Goal: Task Accomplishment & Management: Manage account settings

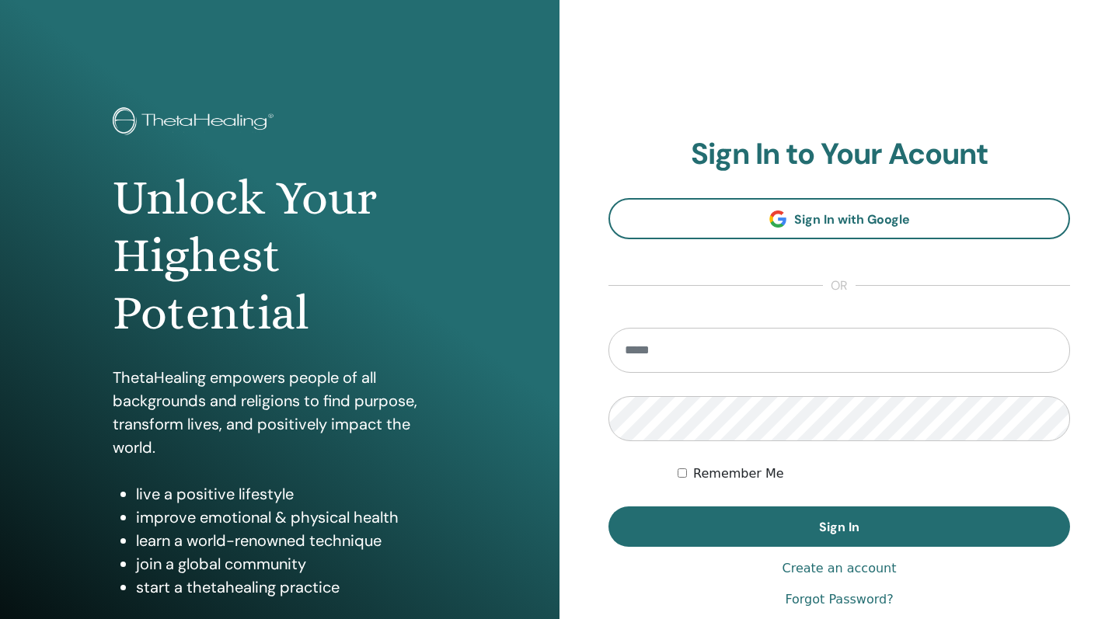
type input "**********"
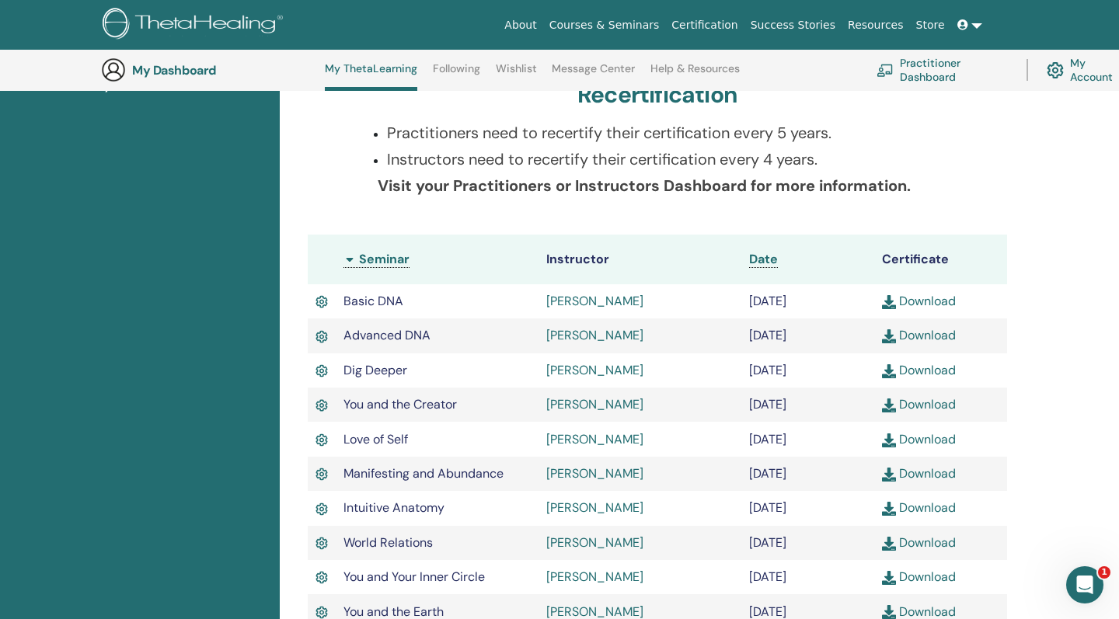
scroll to position [113, 0]
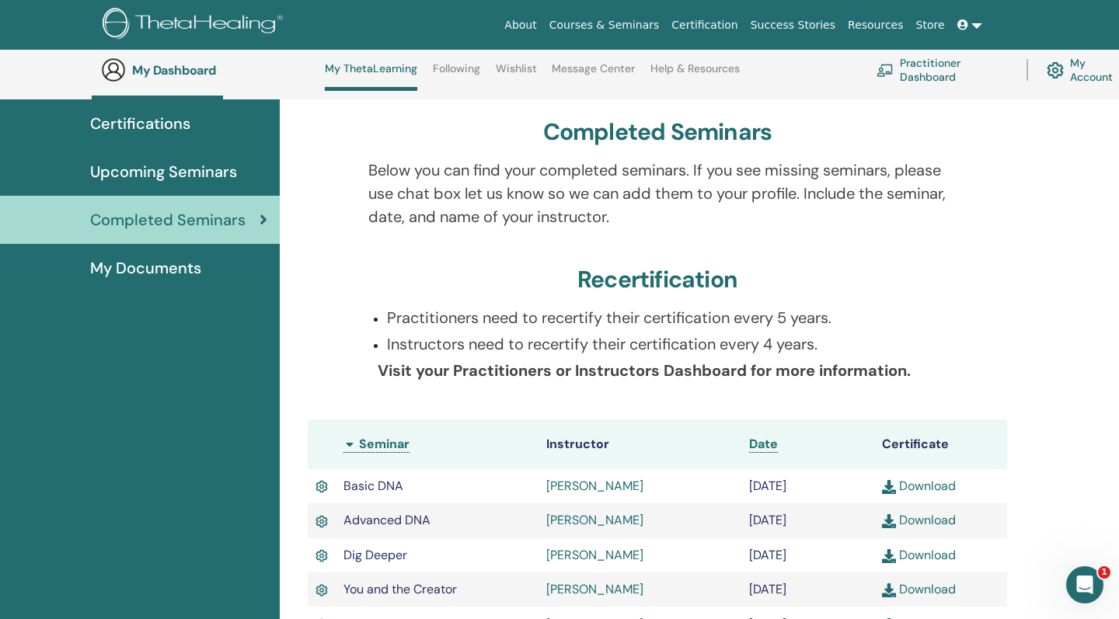
click at [188, 261] on span "My Documents" at bounding box center [145, 267] width 111 height 23
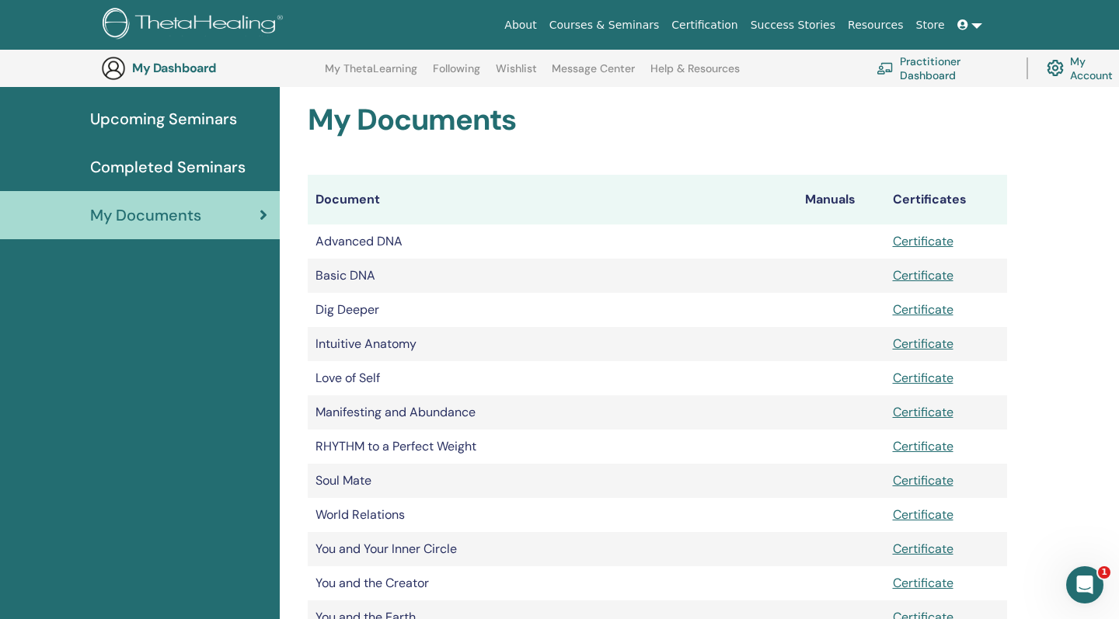
scroll to position [25, 0]
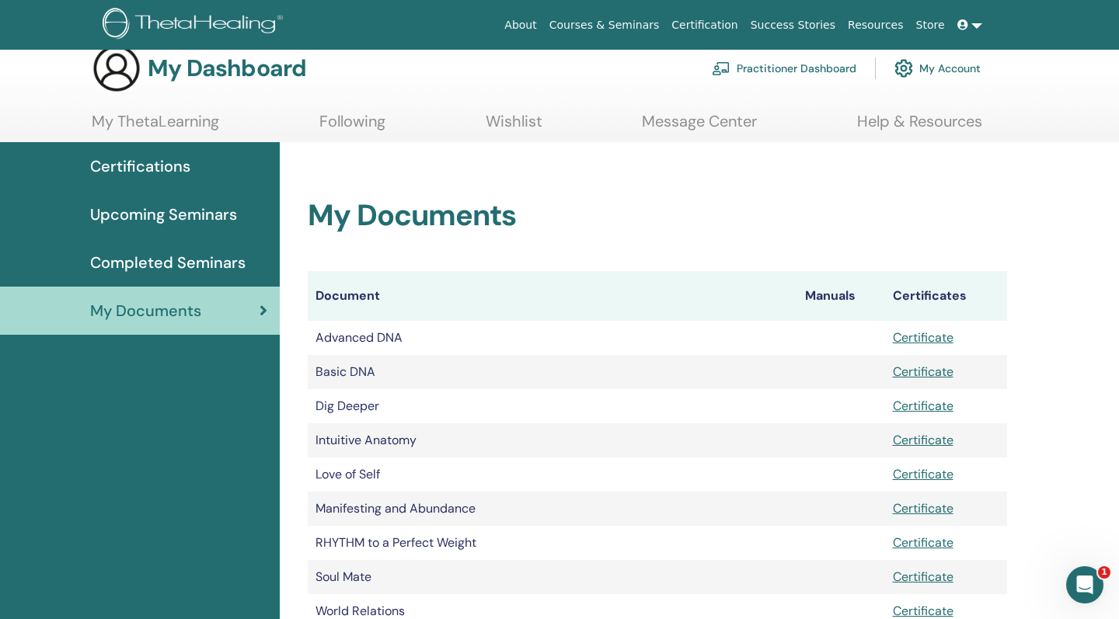
click at [942, 64] on link "My Account" at bounding box center [937, 68] width 86 height 34
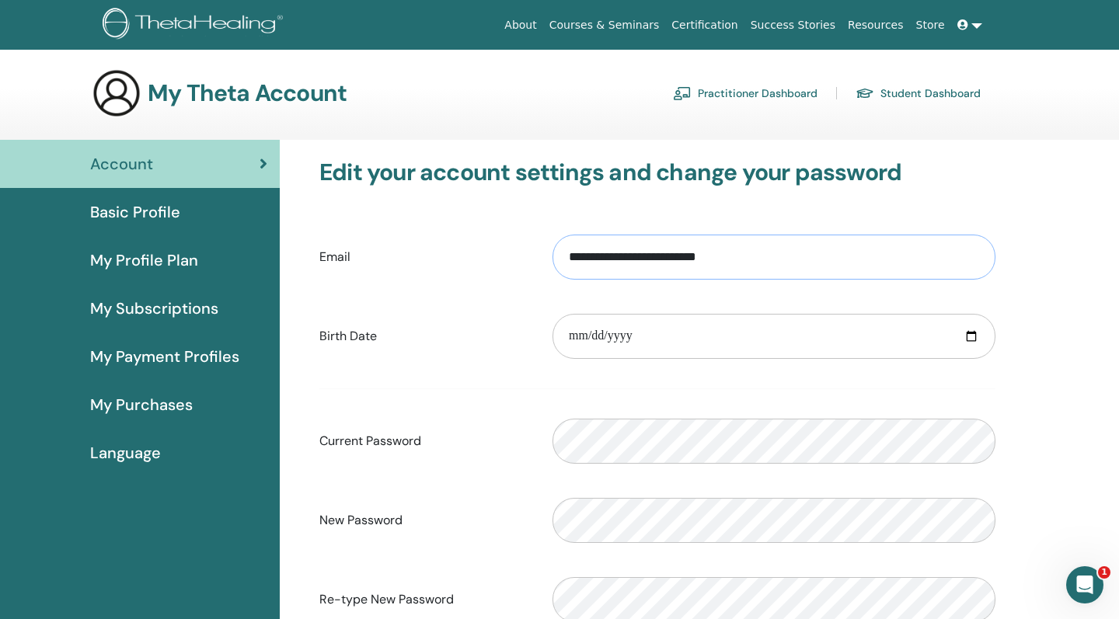
click at [616, 270] on input "**********" at bounding box center [774, 257] width 443 height 45
click at [638, 262] on input "**********" at bounding box center [774, 257] width 443 height 45
click at [679, 254] on input "**********" at bounding box center [774, 257] width 443 height 45
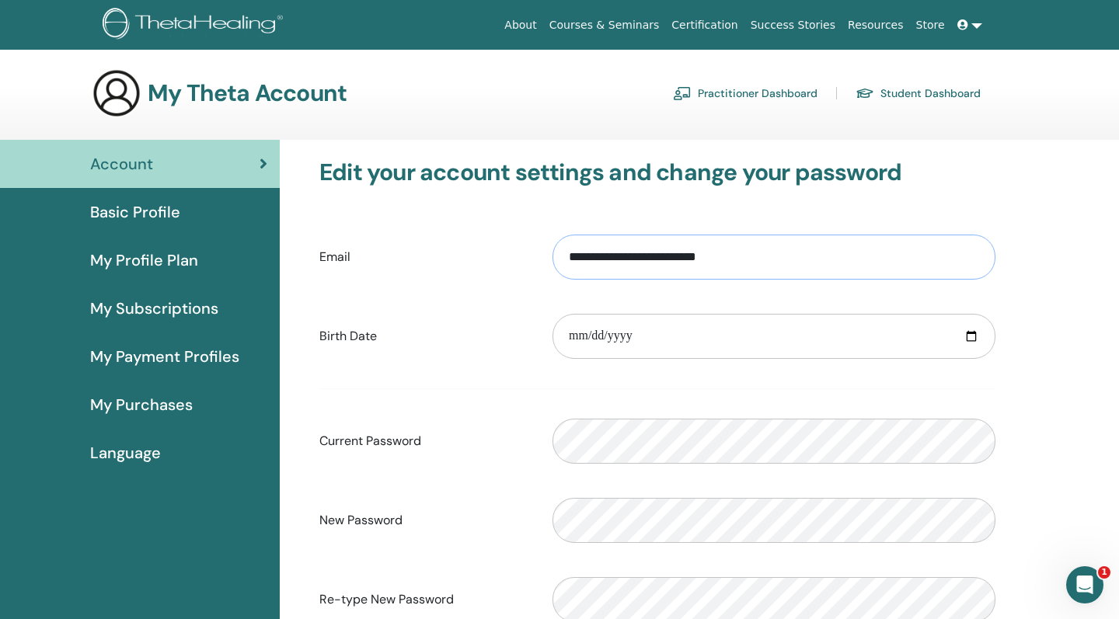
click at [679, 254] on input "**********" at bounding box center [774, 257] width 443 height 45
type input "**********"
click at [686, 334] on input "date" at bounding box center [774, 336] width 443 height 45
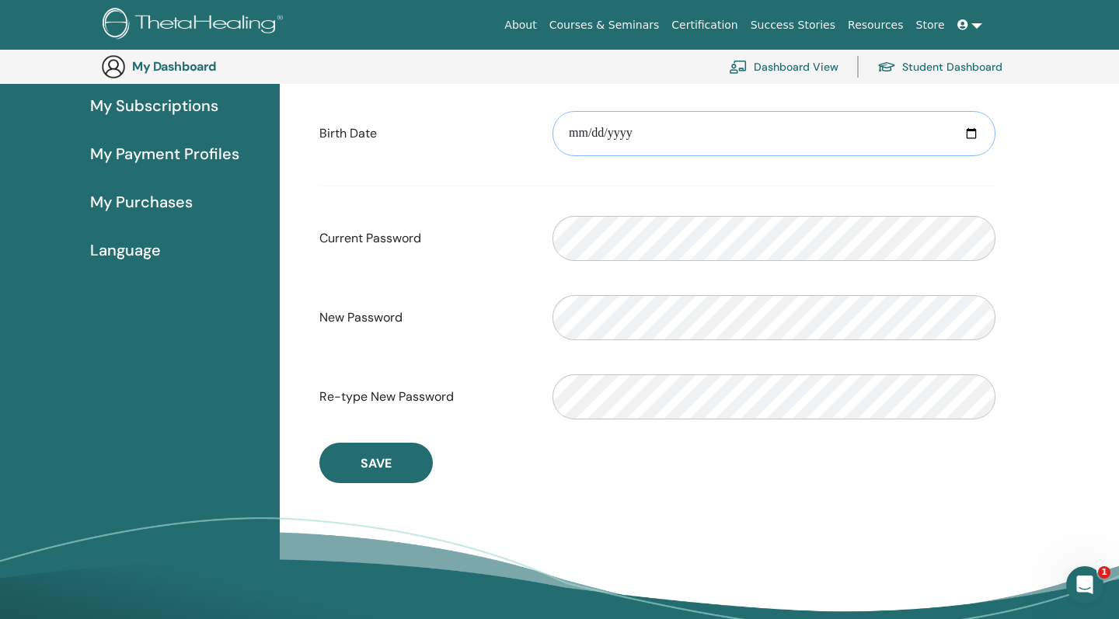
scroll to position [228, 0]
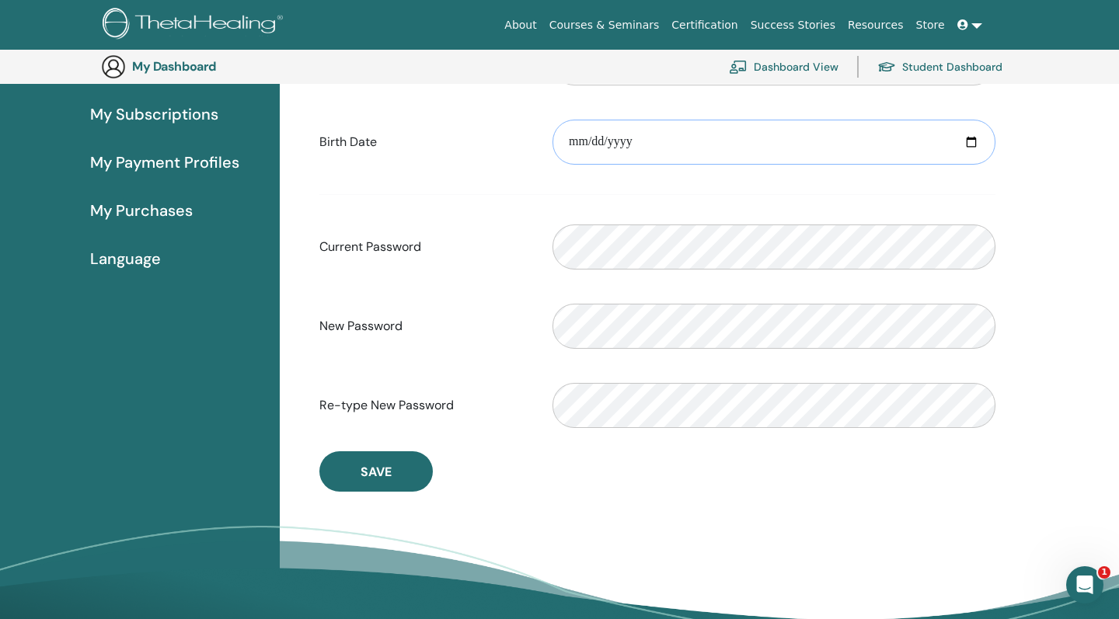
click at [597, 145] on input "date" at bounding box center [774, 142] width 443 height 45
click at [618, 139] on input "date" at bounding box center [774, 142] width 443 height 45
type input "**********"
click at [647, 376] on form "**********" at bounding box center [657, 235] width 676 height 410
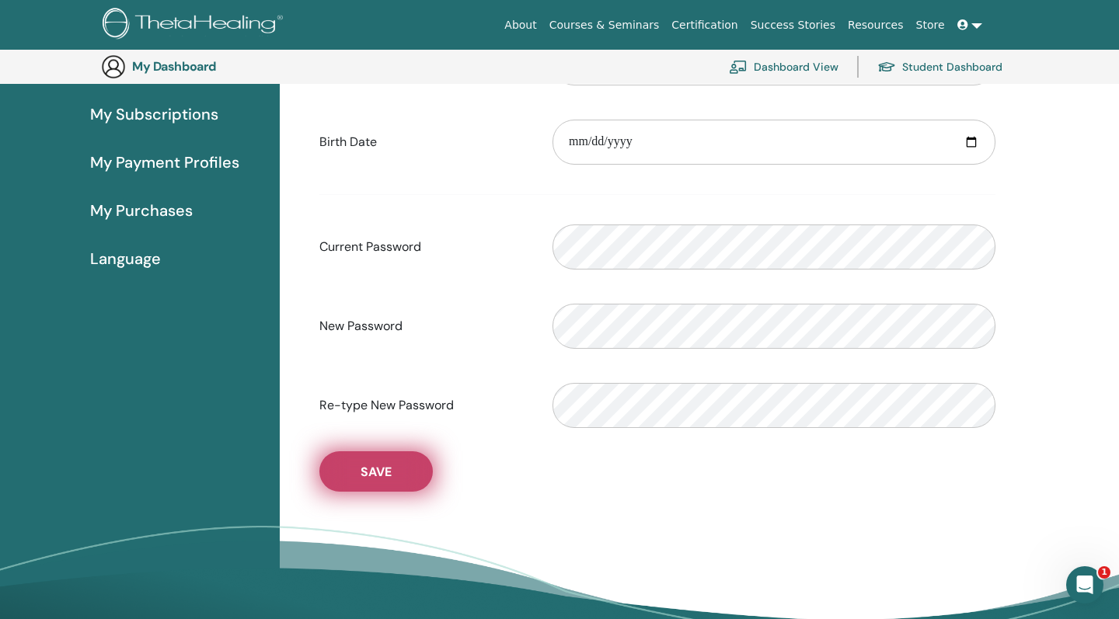
click at [361, 479] on span "Save" at bounding box center [376, 472] width 31 height 16
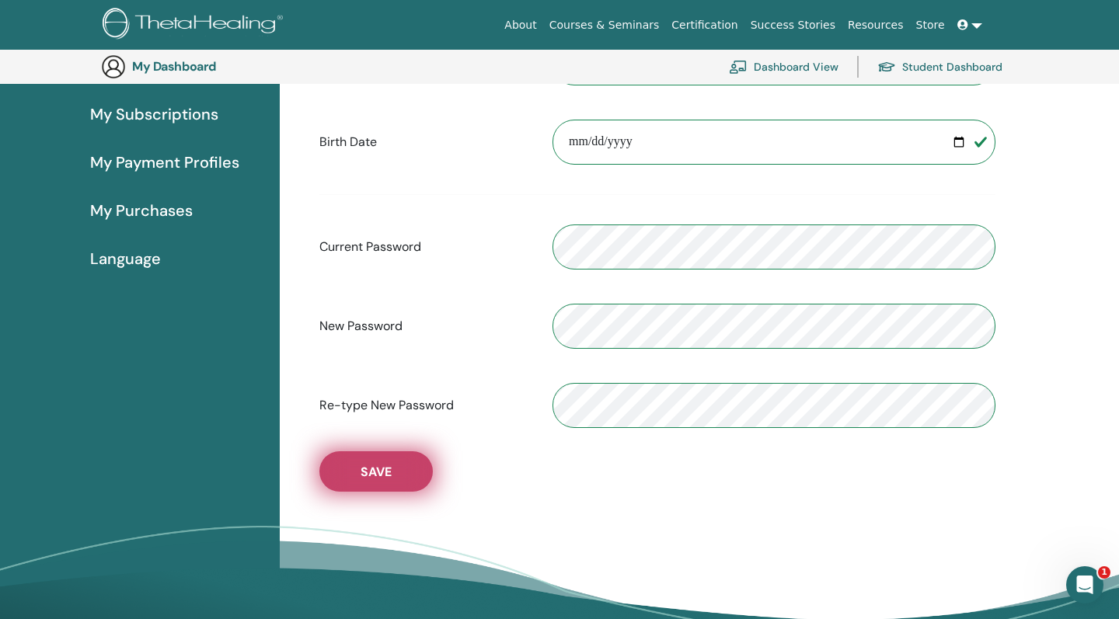
click at [386, 486] on button "Save" at bounding box center [375, 471] width 113 height 40
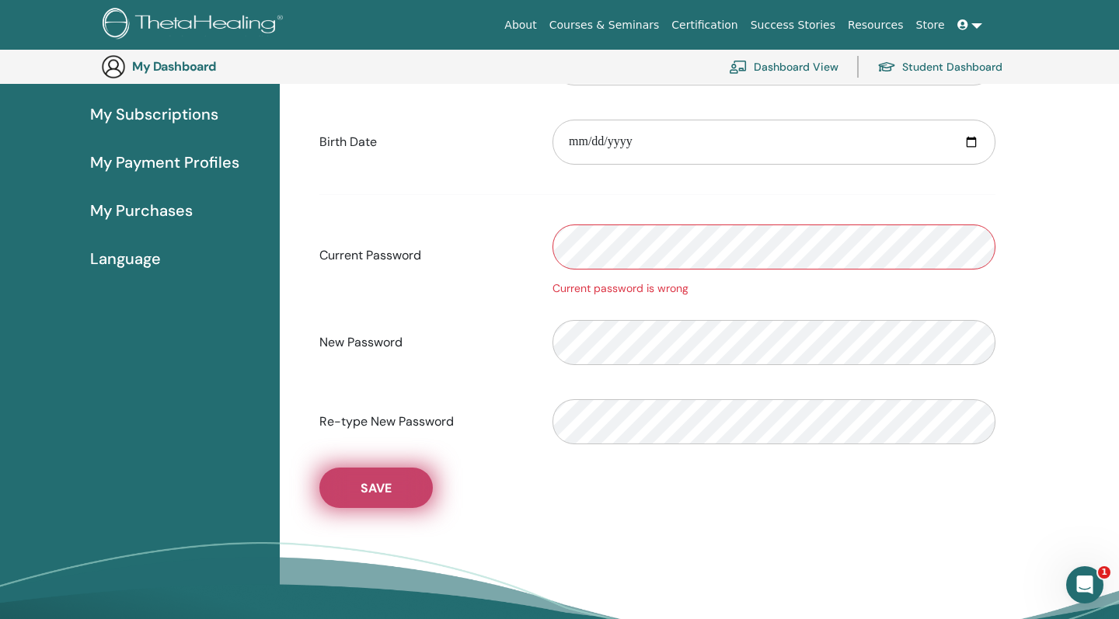
click at [373, 496] on span "Save" at bounding box center [376, 488] width 31 height 16
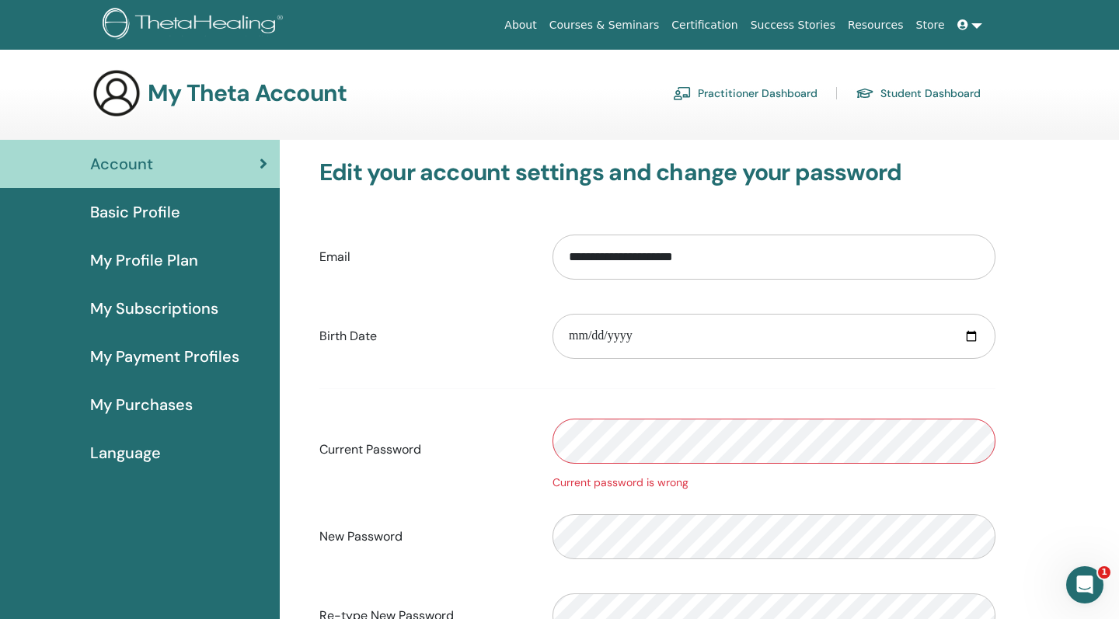
scroll to position [0, 0]
click at [932, 92] on link "Student Dashboard" at bounding box center [918, 93] width 125 height 25
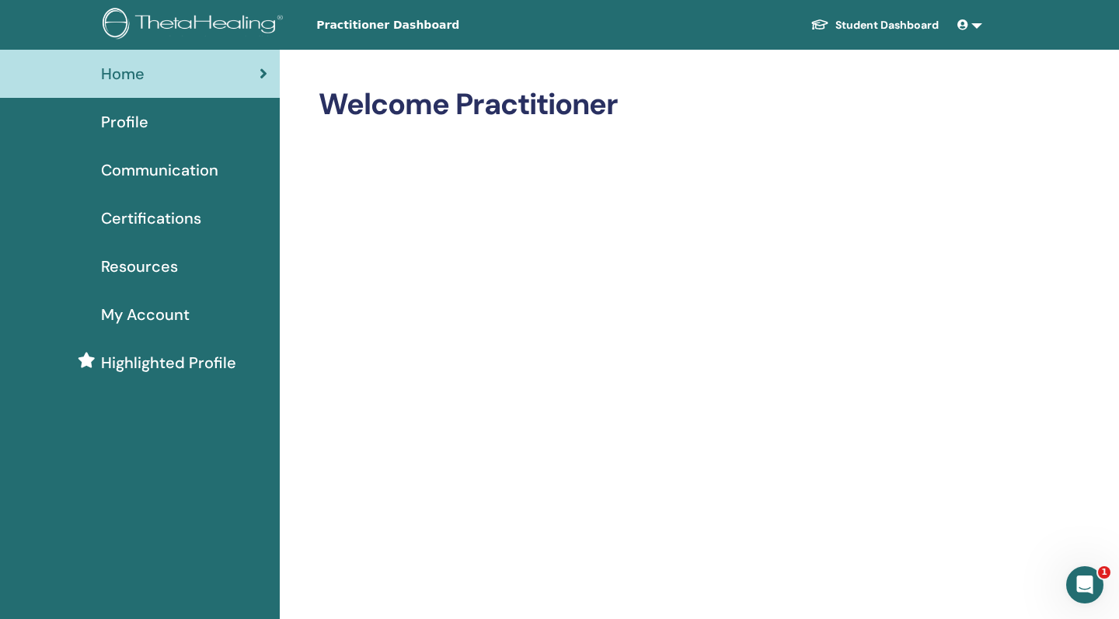
click at [117, 121] on span "Profile" at bounding box center [124, 121] width 47 height 23
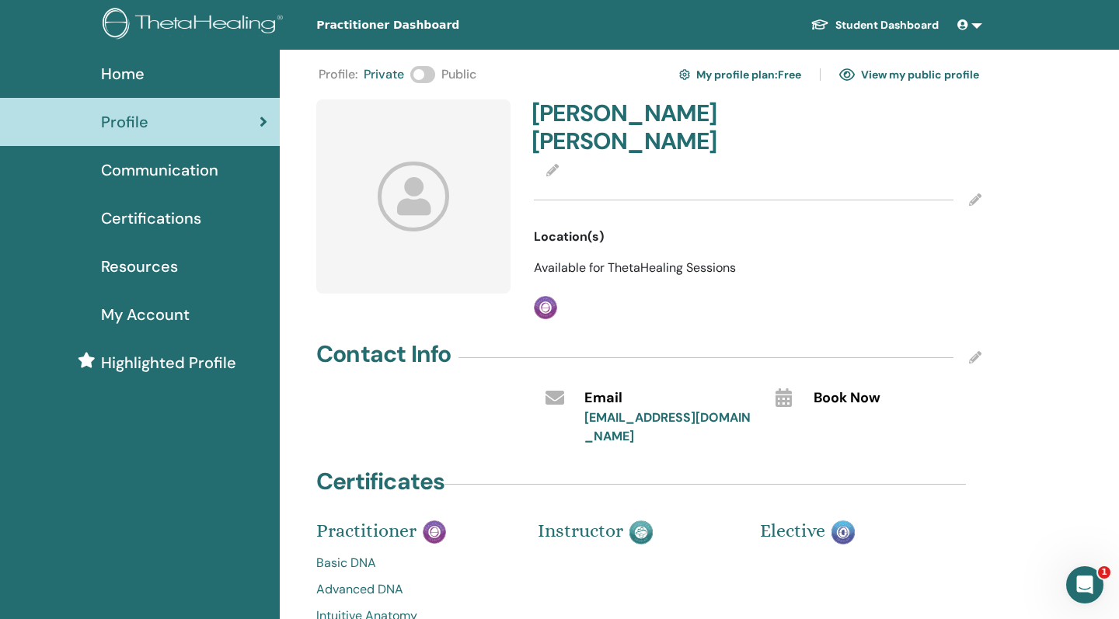
click at [432, 75] on span at bounding box center [422, 74] width 25 height 17
click at [552, 164] on icon at bounding box center [552, 170] width 12 height 12
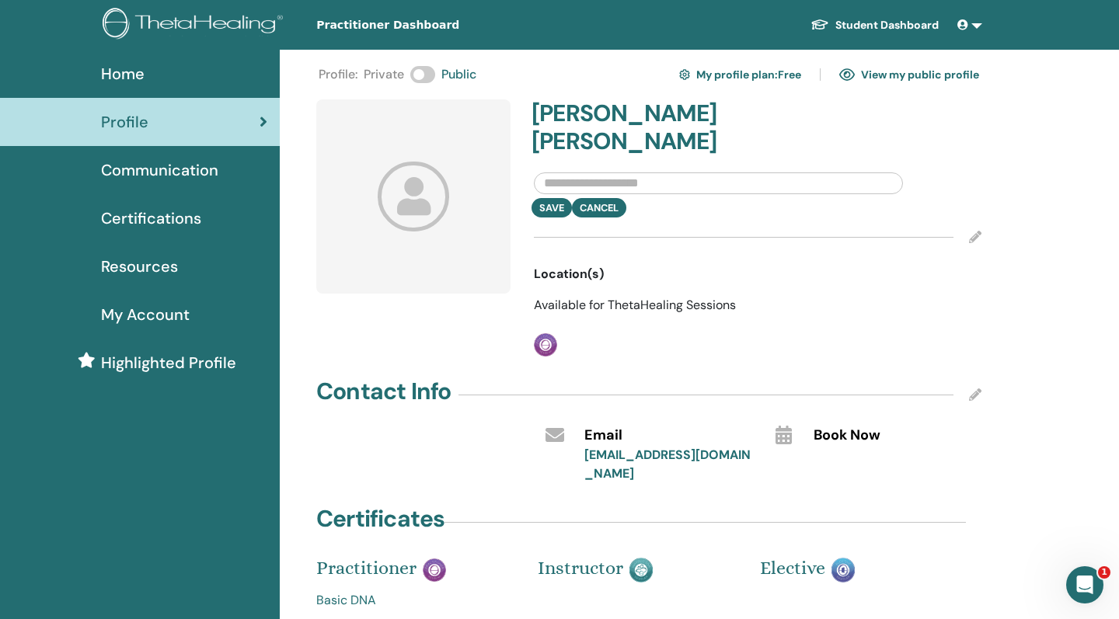
click at [406, 209] on icon at bounding box center [414, 196] width 72 height 69
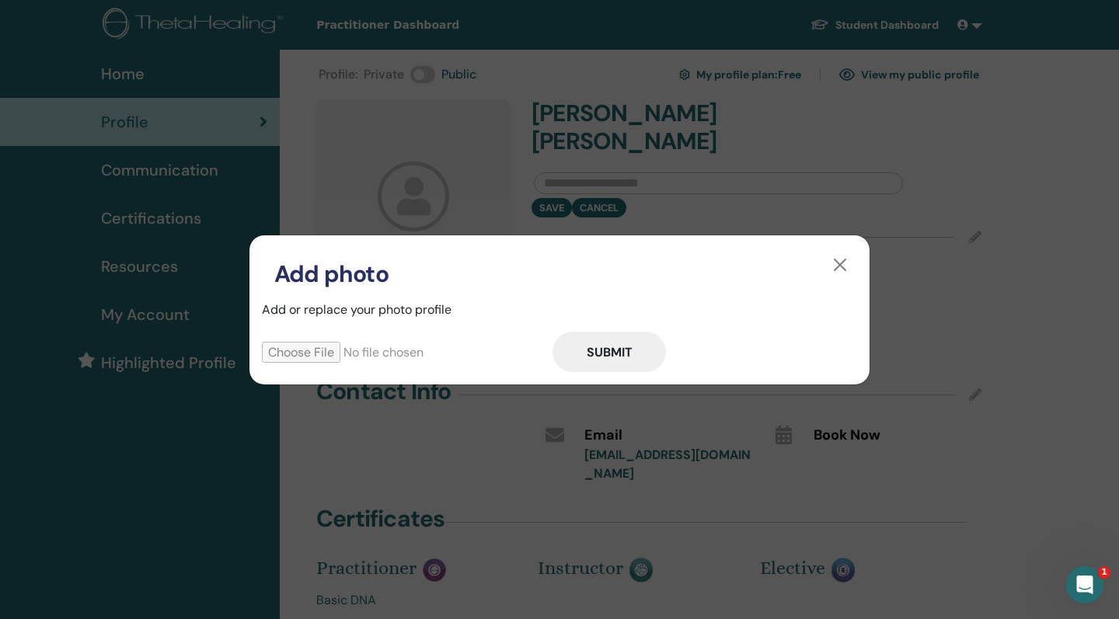
click at [334, 354] on input "file" at bounding box center [407, 352] width 291 height 21
click at [835, 272] on button "button" at bounding box center [840, 265] width 25 height 25
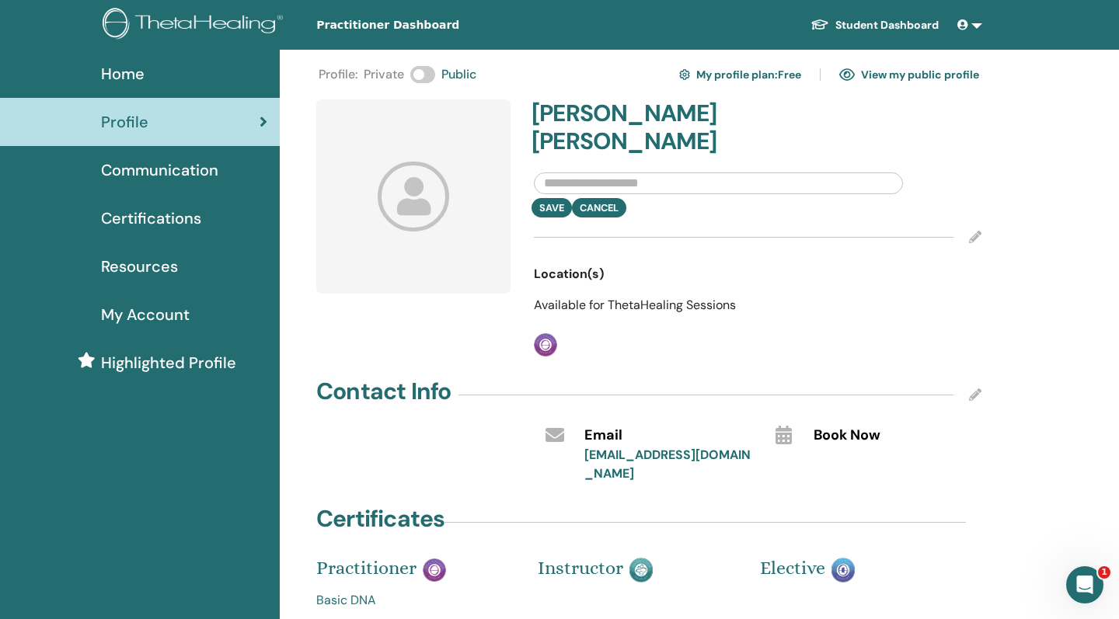
click at [881, 26] on link "Student Dashboard" at bounding box center [874, 25] width 153 height 29
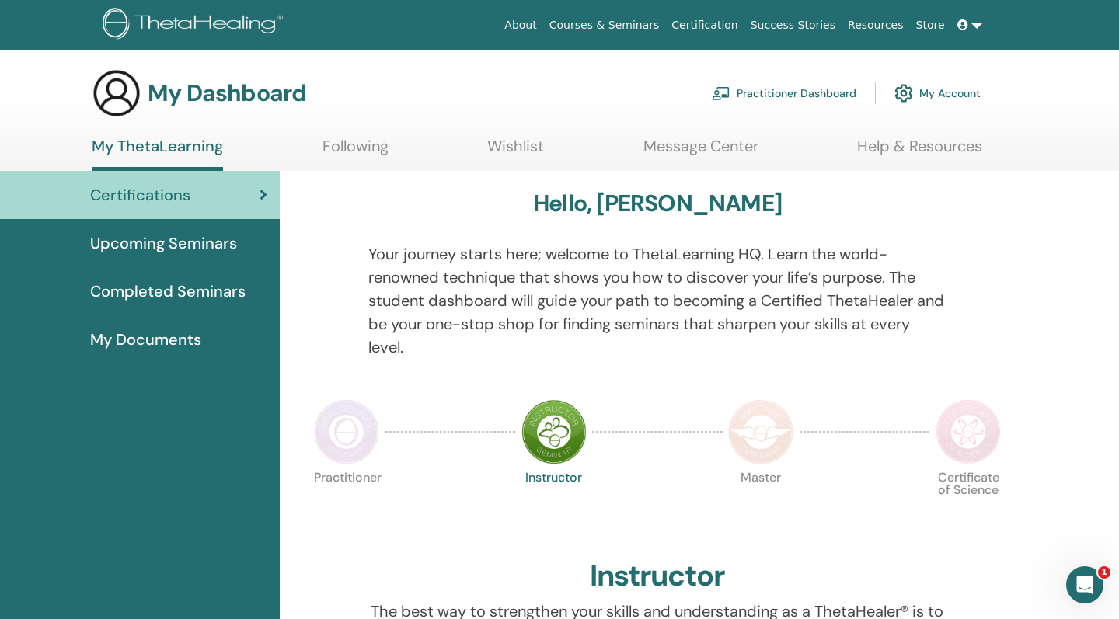
click at [936, 96] on link "My Account" at bounding box center [937, 93] width 86 height 34
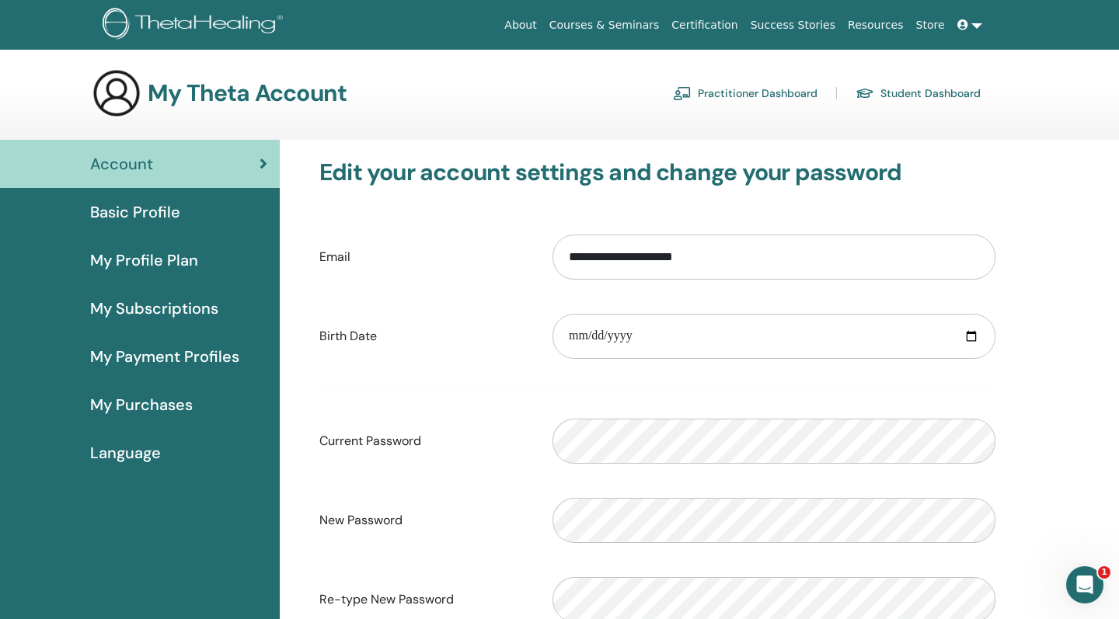
click at [921, 88] on link "Student Dashboard" at bounding box center [918, 93] width 125 height 25
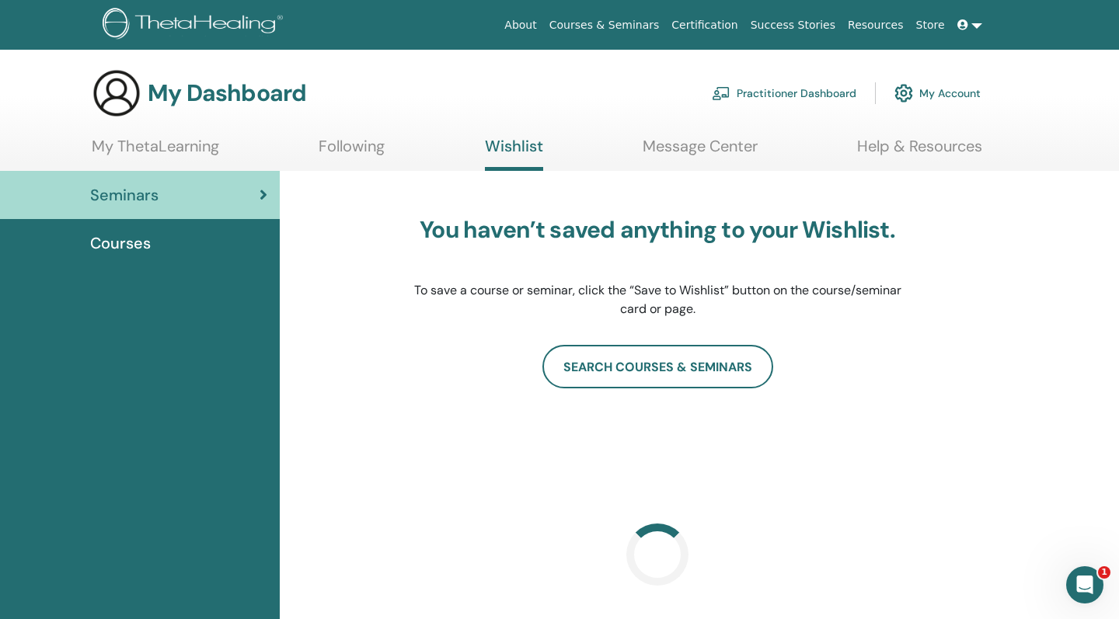
click at [343, 138] on link "Following" at bounding box center [352, 152] width 66 height 30
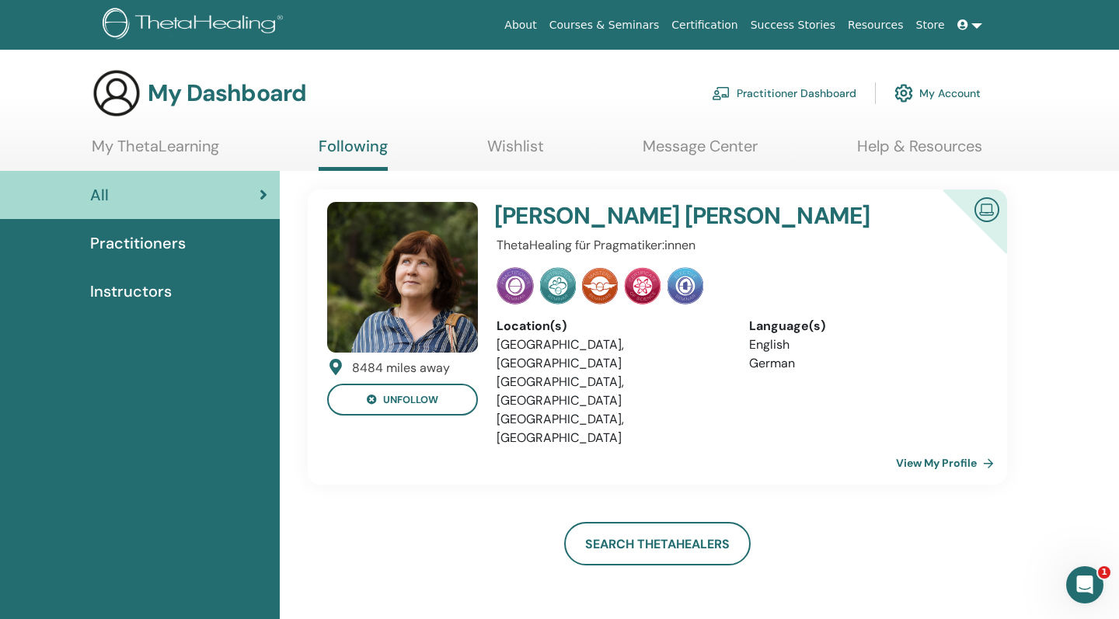
click at [497, 158] on link "Wishlist" at bounding box center [515, 152] width 57 height 30
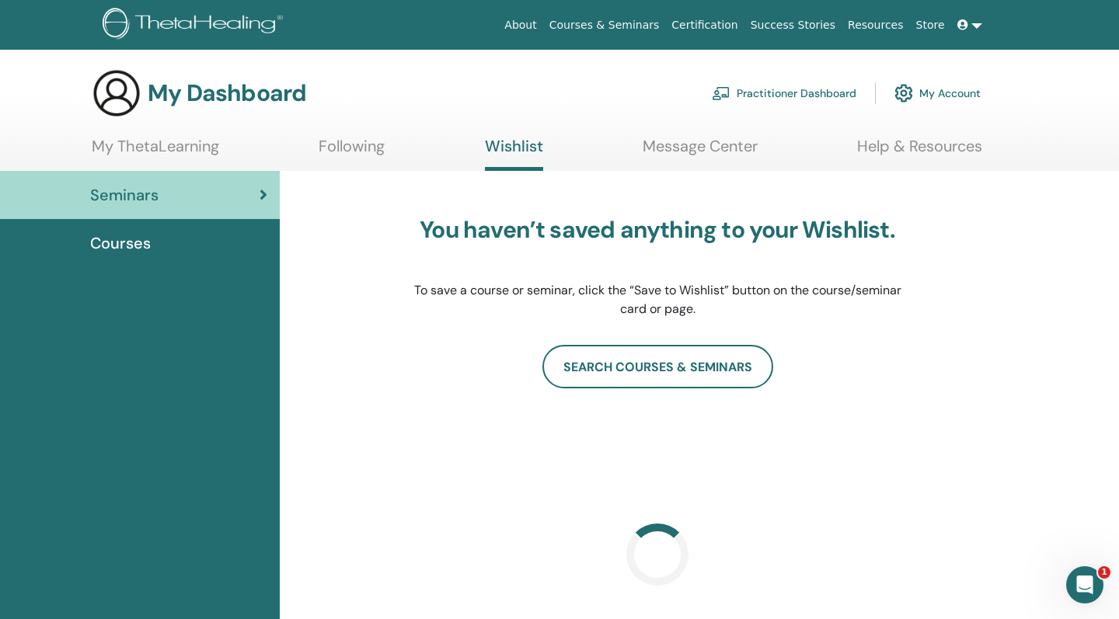
click at [361, 160] on link "Following" at bounding box center [352, 152] width 66 height 30
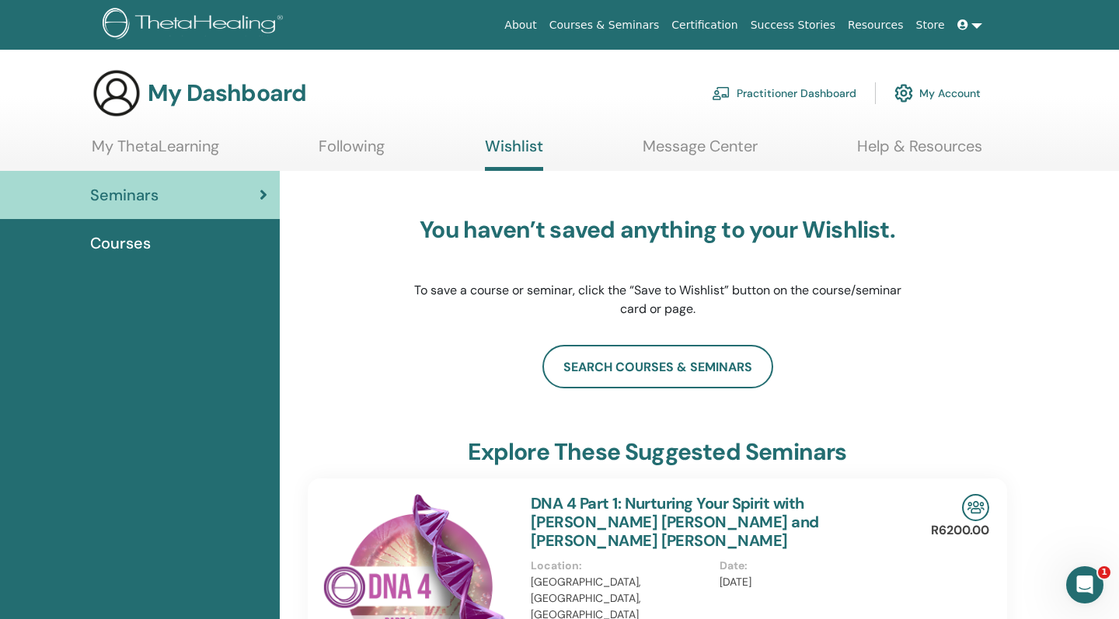
click at [362, 155] on link "Following" at bounding box center [352, 152] width 66 height 30
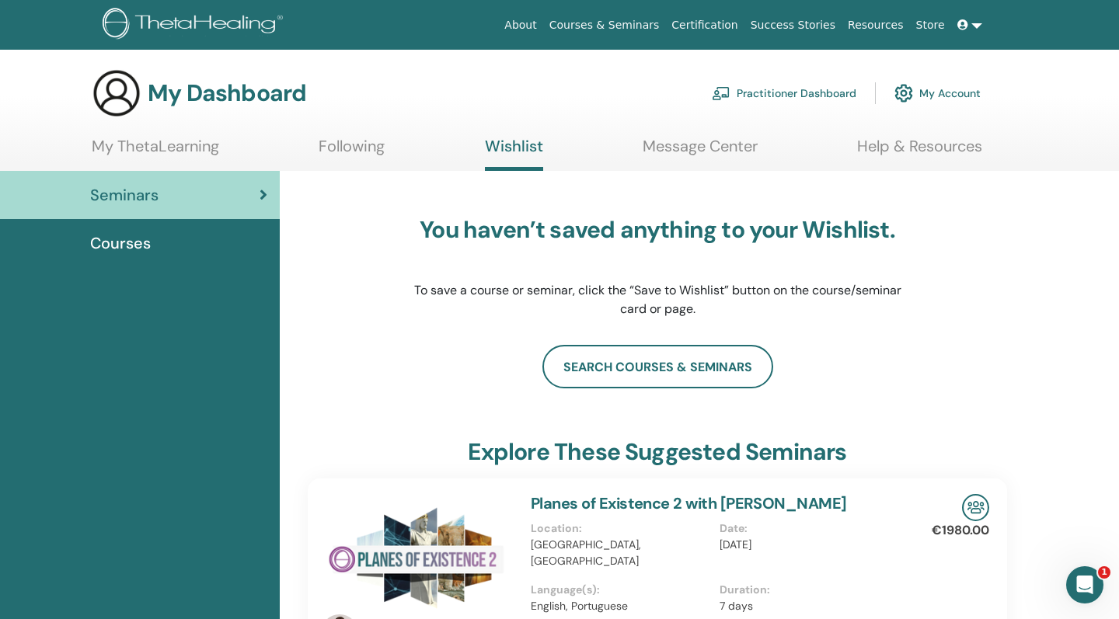
click at [732, 145] on link "Message Center" at bounding box center [700, 152] width 115 height 30
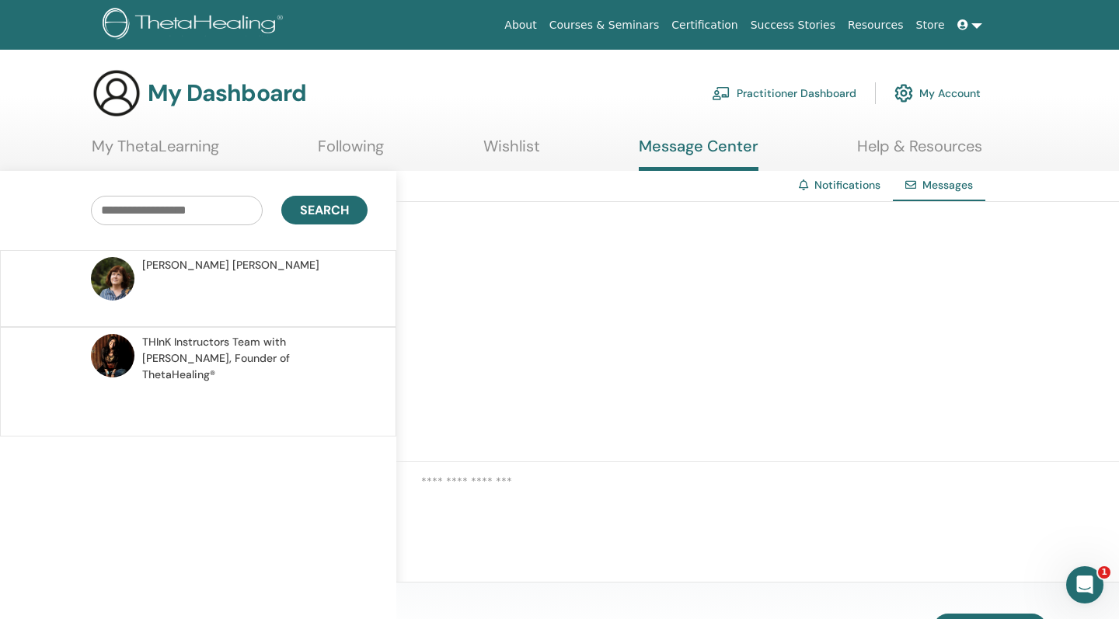
click at [921, 158] on link "Help & Resources" at bounding box center [919, 152] width 125 height 30
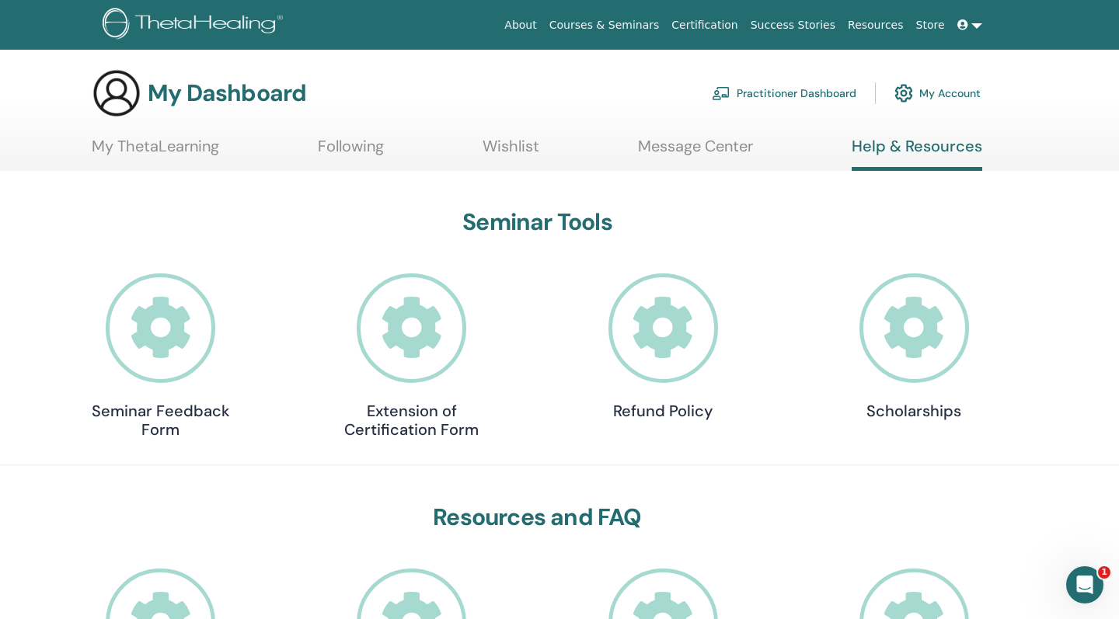
click at [966, 22] on icon at bounding box center [962, 24] width 11 height 11
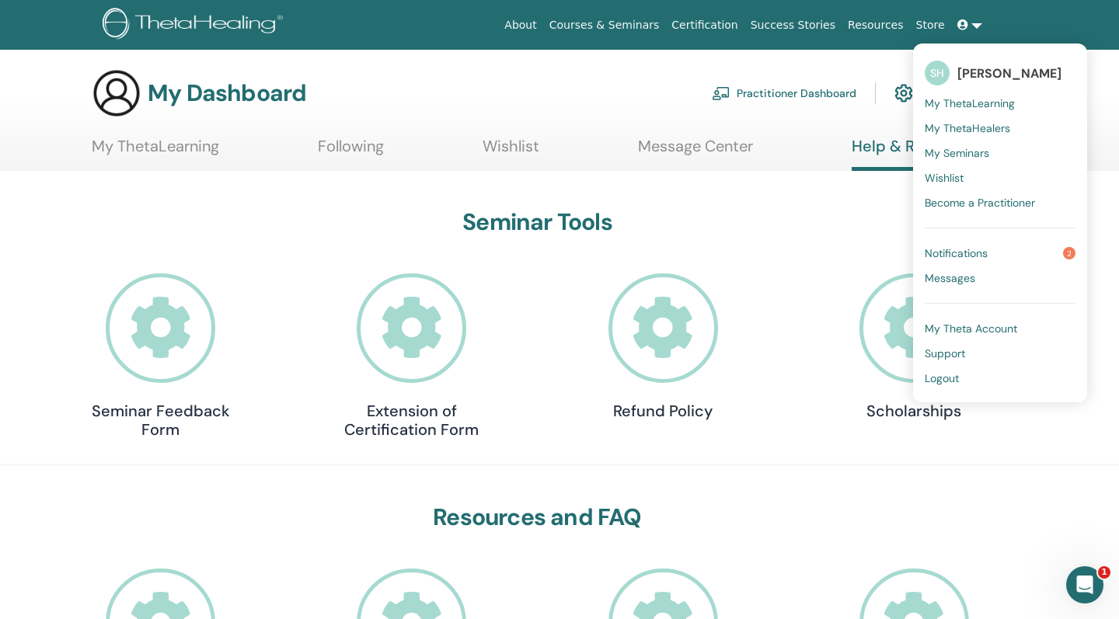
click at [190, 155] on link "My ThetaLearning" at bounding box center [155, 152] width 127 height 30
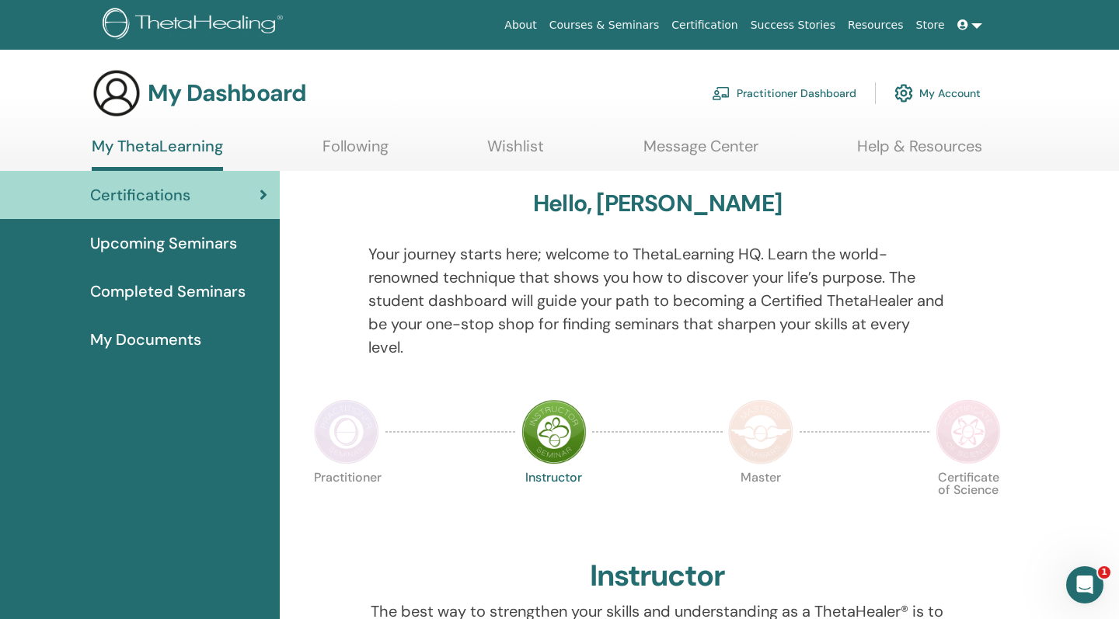
click at [207, 288] on span "Completed Seminars" at bounding box center [167, 291] width 155 height 23
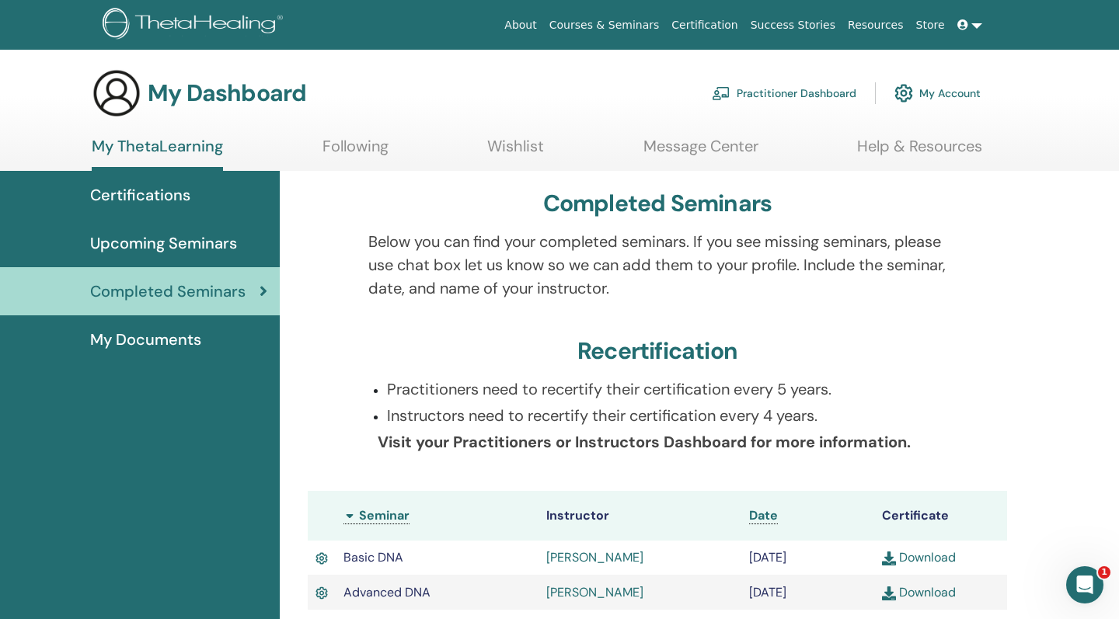
click at [976, 27] on link at bounding box center [969, 25] width 37 height 29
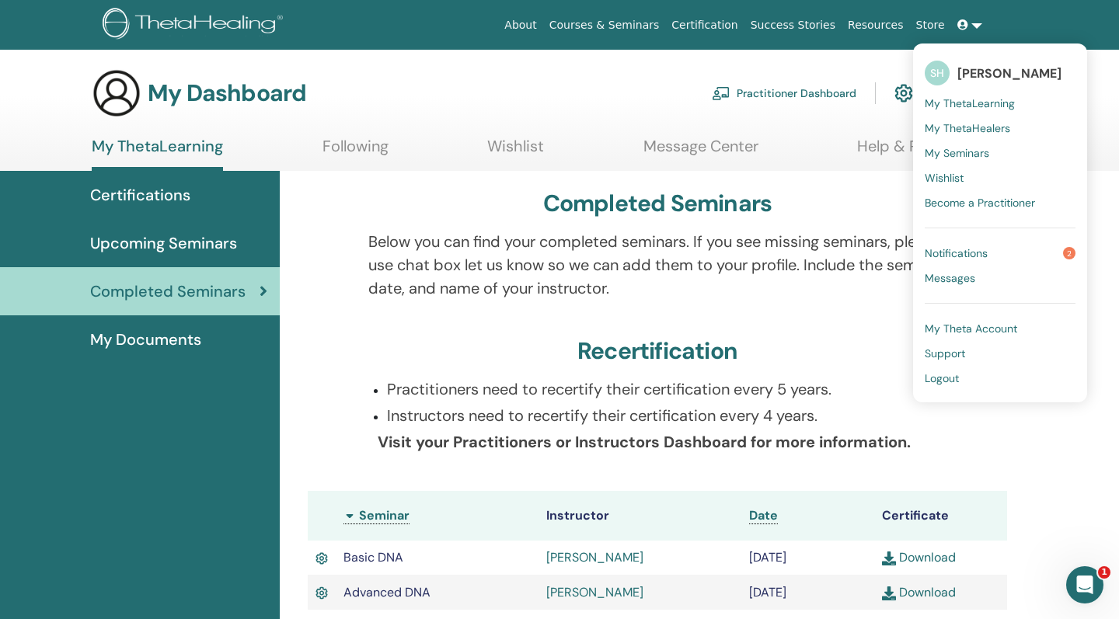
click at [967, 333] on span "My Theta Account" at bounding box center [971, 329] width 92 height 14
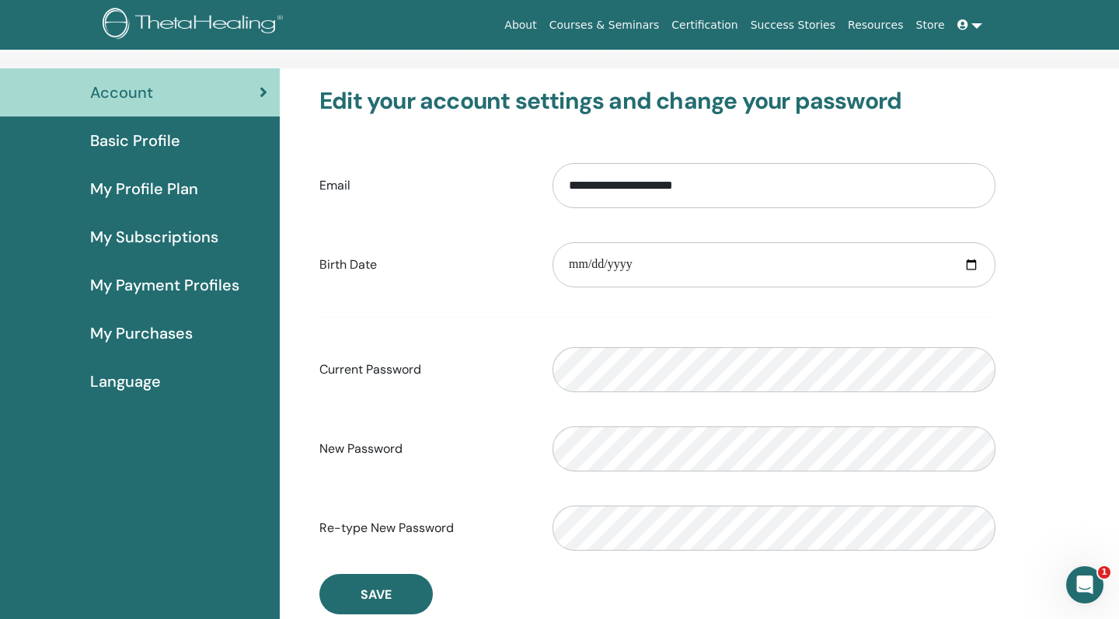
scroll to position [96, 0]
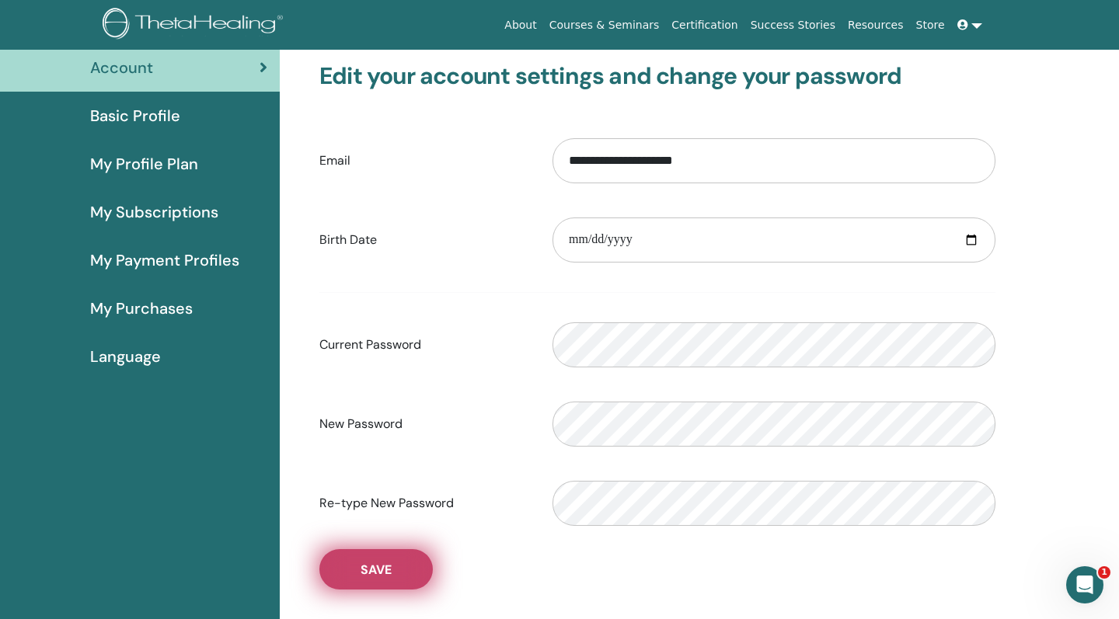
click at [376, 575] on span "Save" at bounding box center [376, 570] width 31 height 16
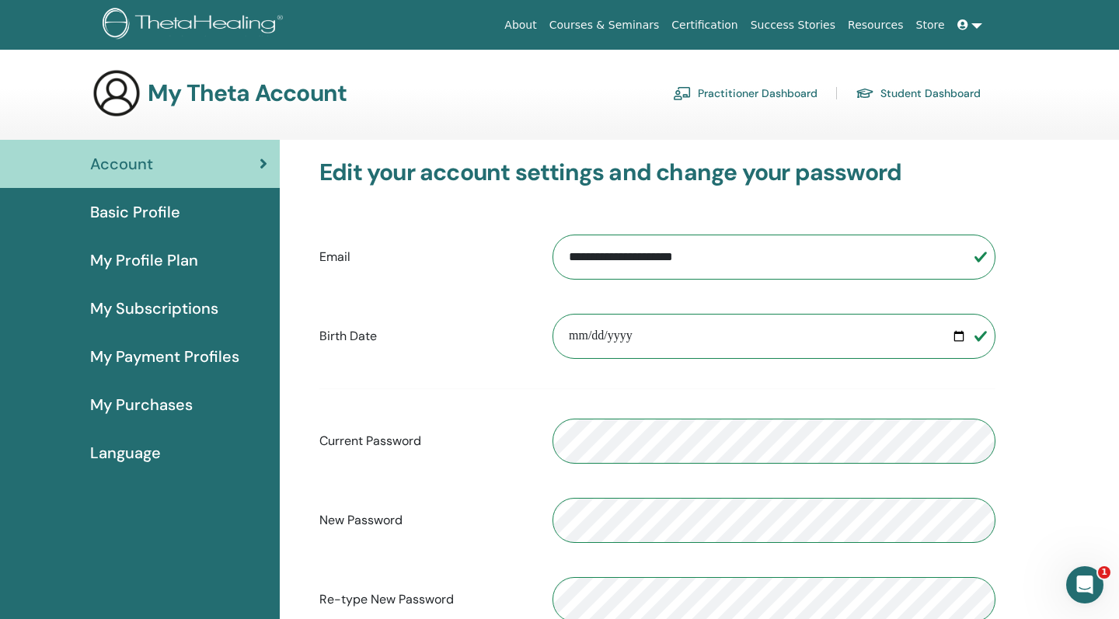
scroll to position [0, 0]
click at [957, 23] on icon at bounding box center [962, 24] width 11 height 11
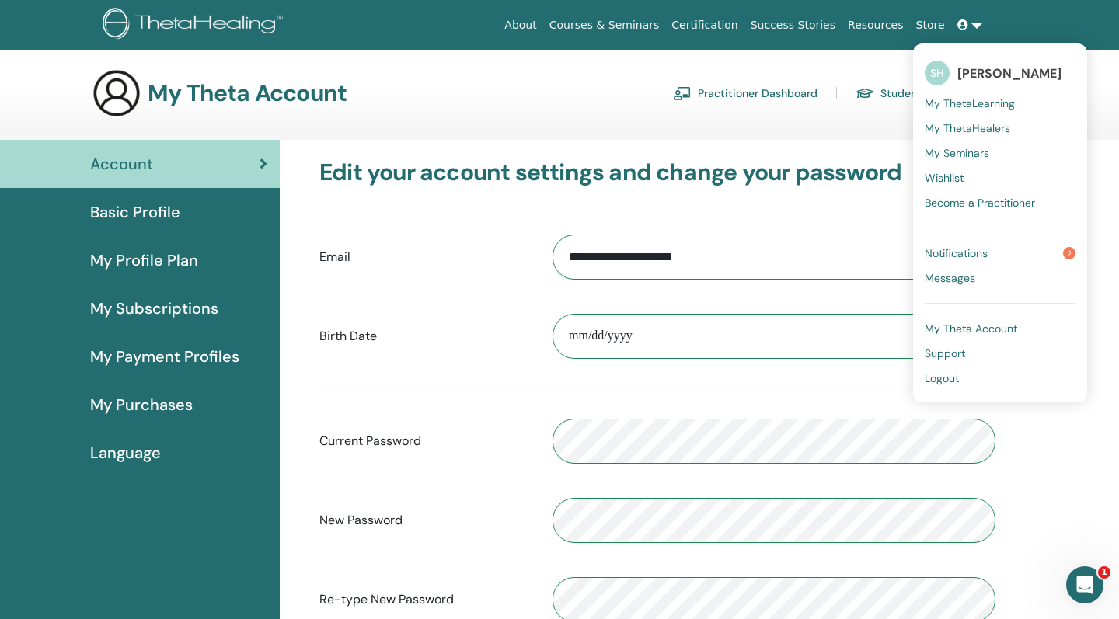
click at [145, 390] on link "My Purchases" at bounding box center [140, 405] width 280 height 48
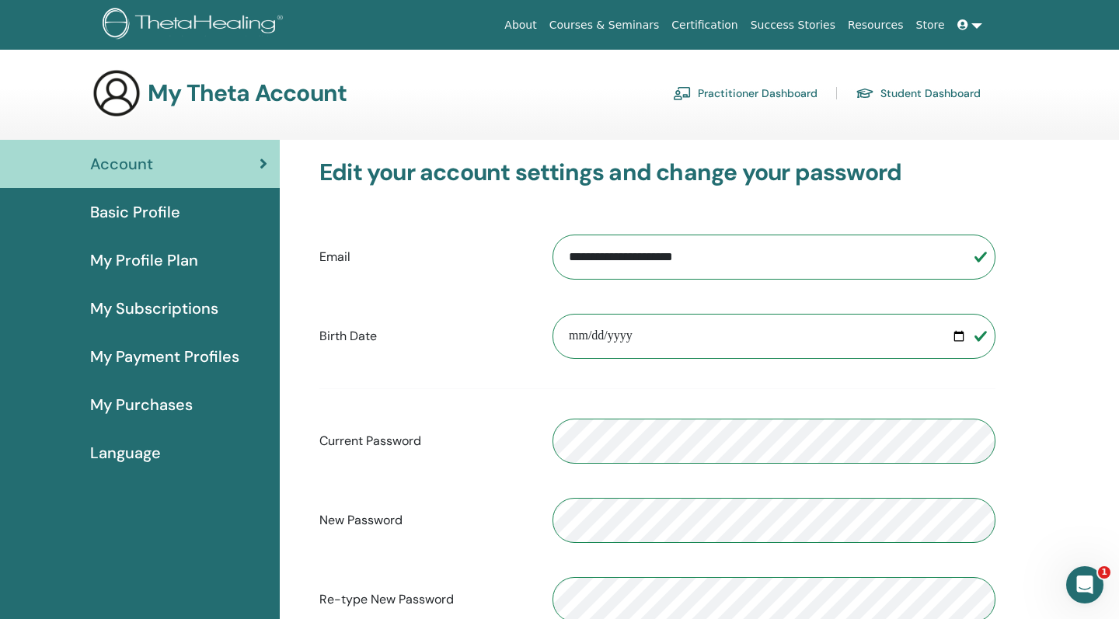
click at [178, 348] on span "My Payment Profiles" at bounding box center [164, 356] width 149 height 23
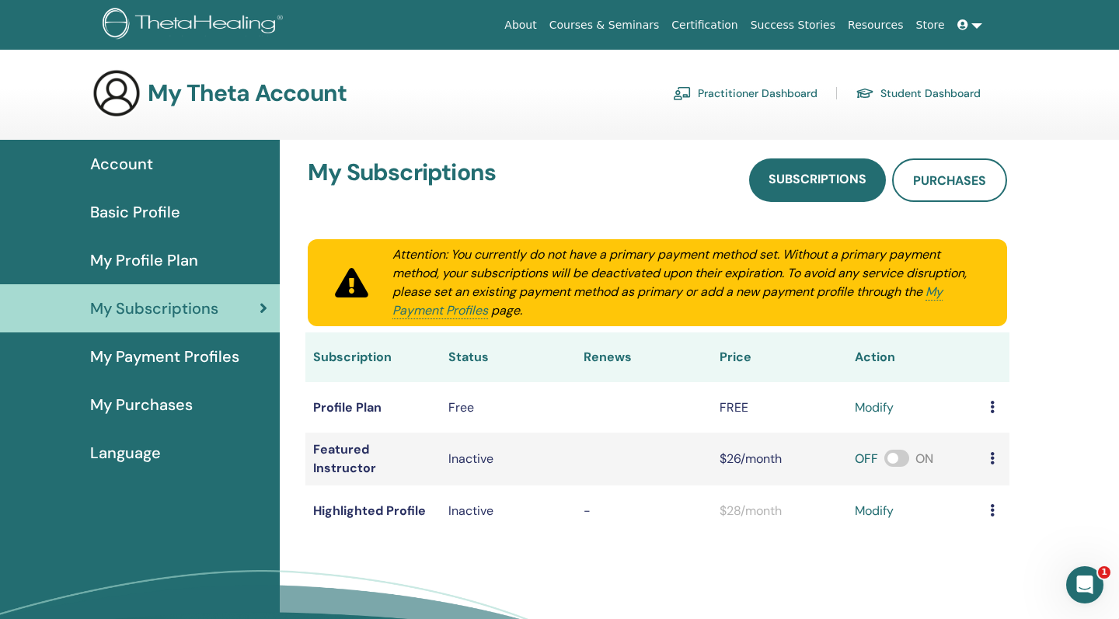
click at [975, 18] on link at bounding box center [969, 25] width 37 height 29
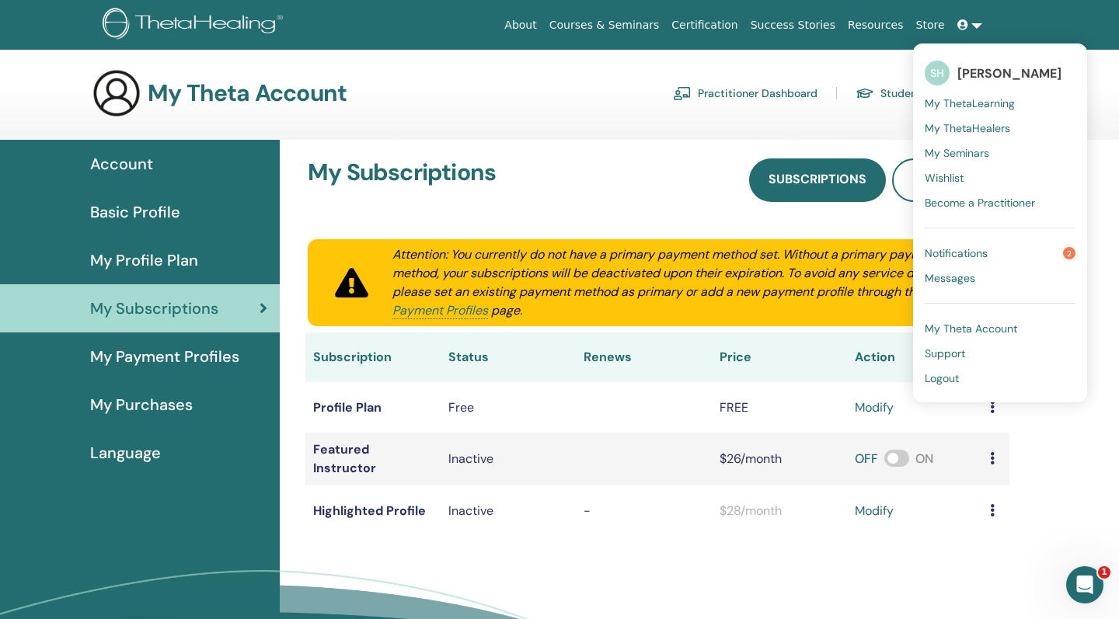
click at [906, 56] on main "My Theta Account Practitioner Dashboard Student Dashboard Account Basic Profile" at bounding box center [559, 388] width 1119 height 676
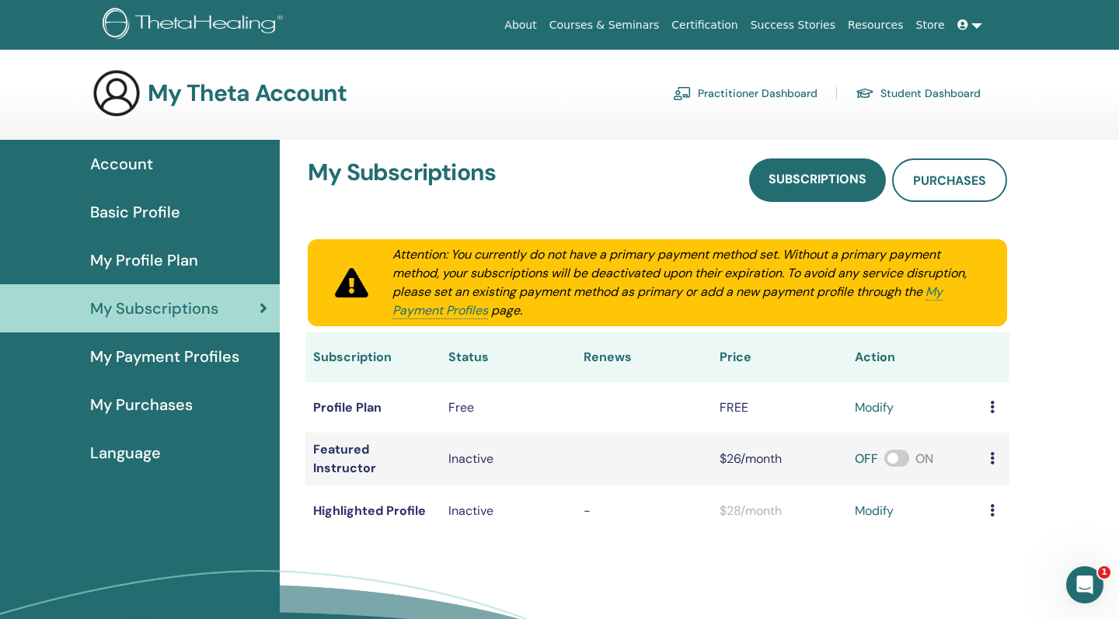
click at [744, 90] on link "Practitioner Dashboard" at bounding box center [745, 93] width 145 height 25
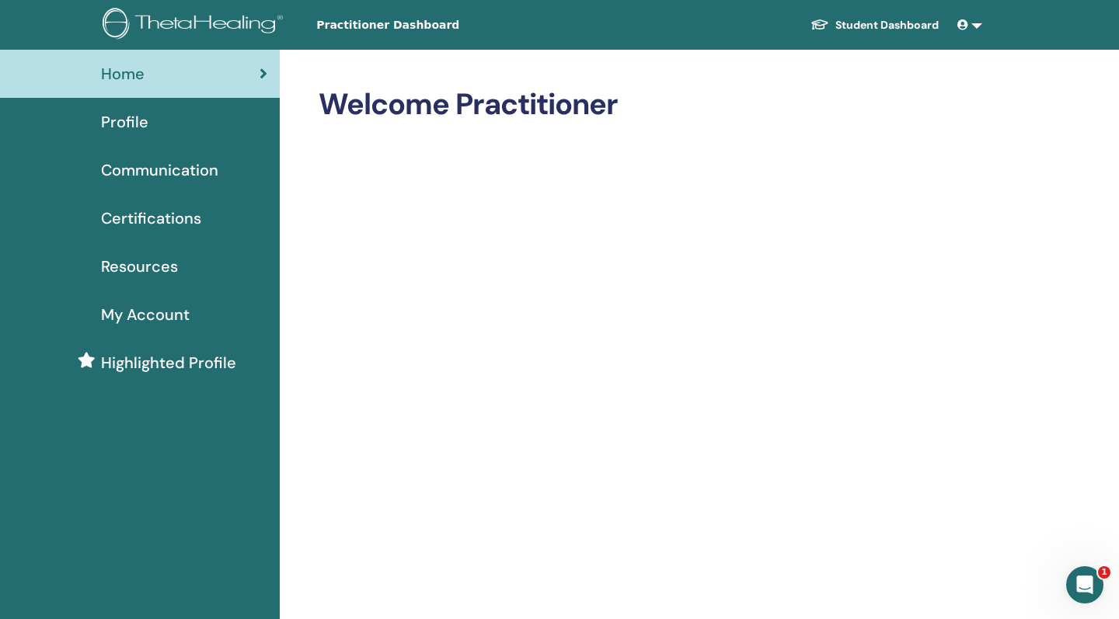
click at [976, 24] on link at bounding box center [969, 25] width 37 height 29
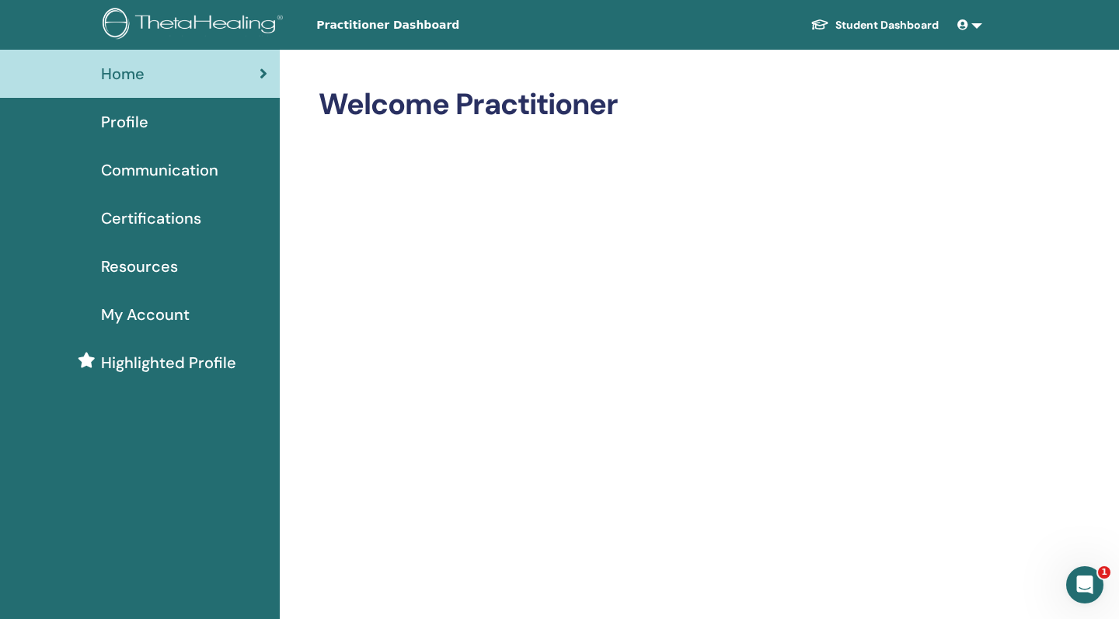
click at [970, 23] on span at bounding box center [964, 25] width 14 height 12
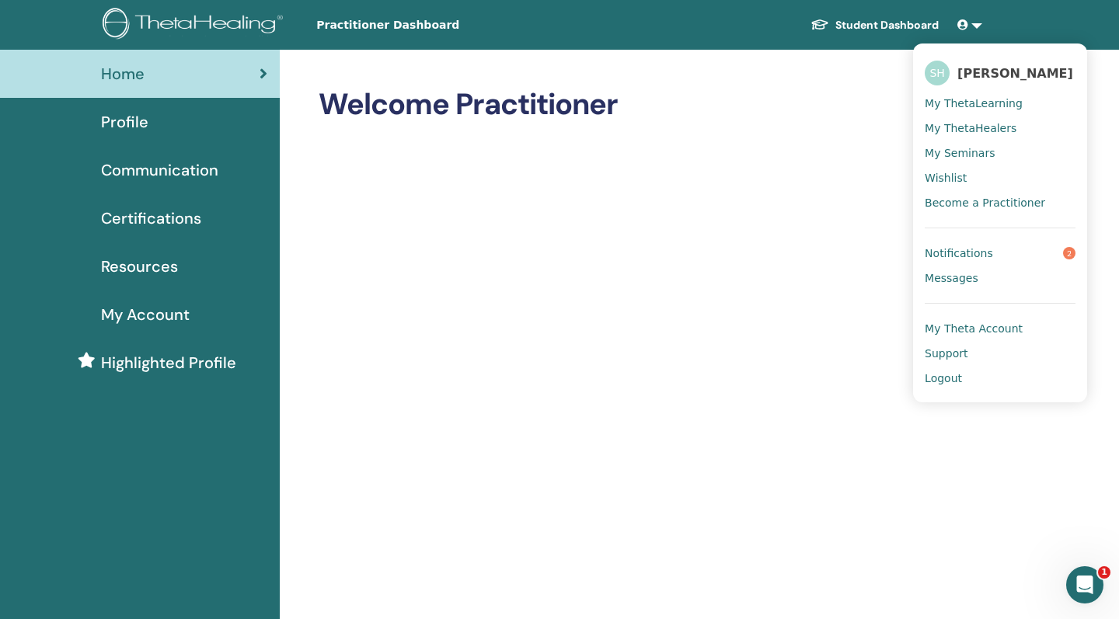
click at [964, 152] on span "My Seminars" at bounding box center [960, 153] width 70 height 14
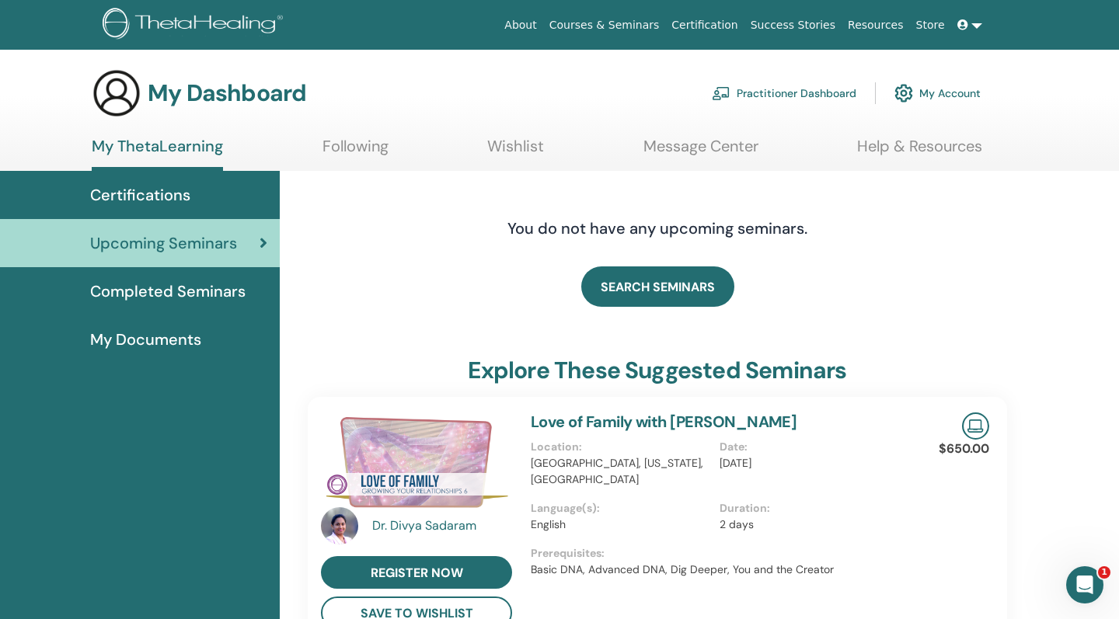
click at [967, 26] on icon at bounding box center [962, 24] width 11 height 11
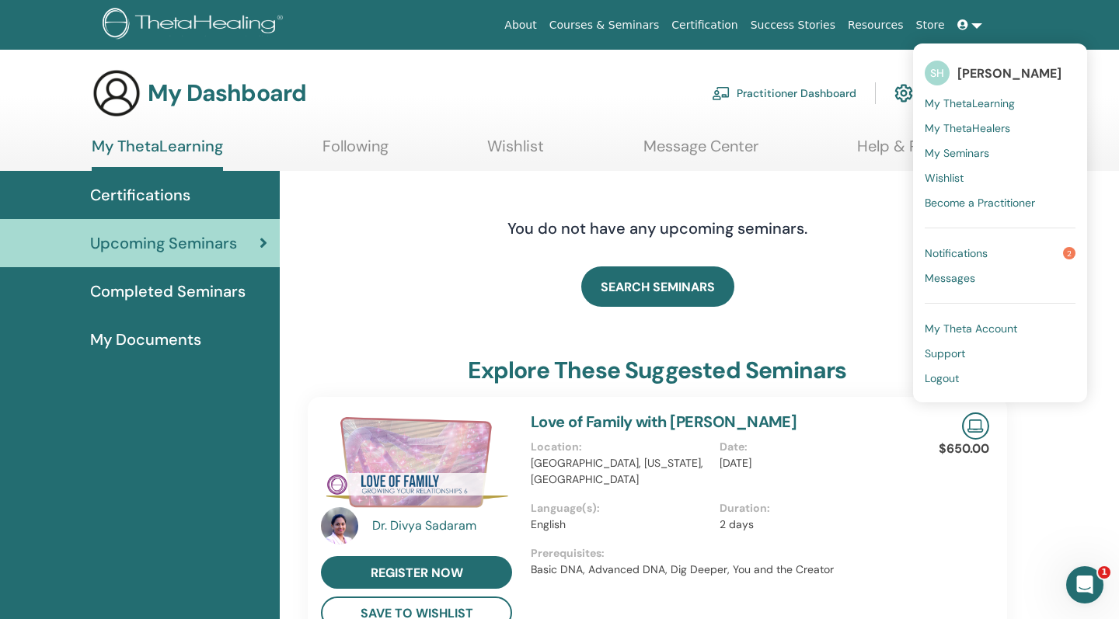
click at [957, 250] on span "Notifications" at bounding box center [956, 253] width 63 height 14
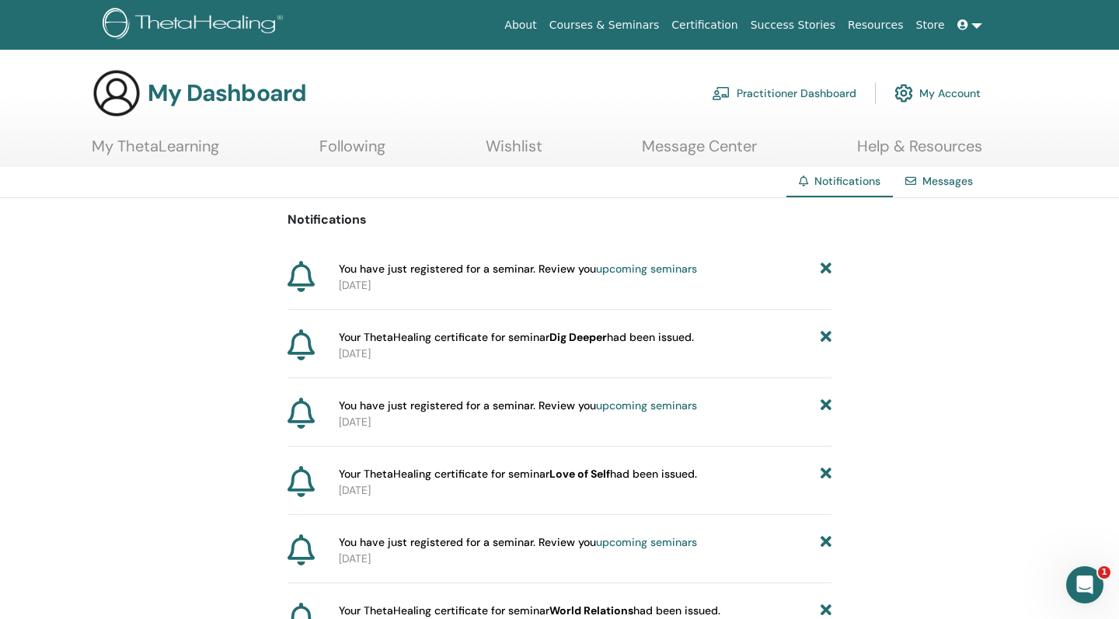
click at [647, 267] on link "upcoming seminars" at bounding box center [646, 269] width 101 height 14
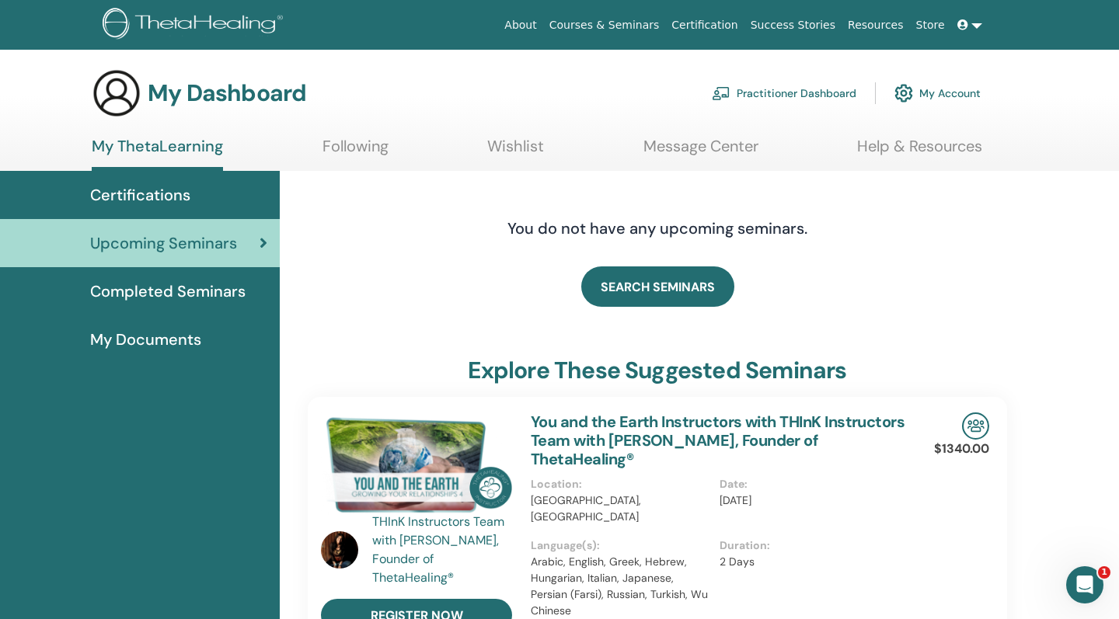
click at [200, 298] on span "Completed Seminars" at bounding box center [167, 291] width 155 height 23
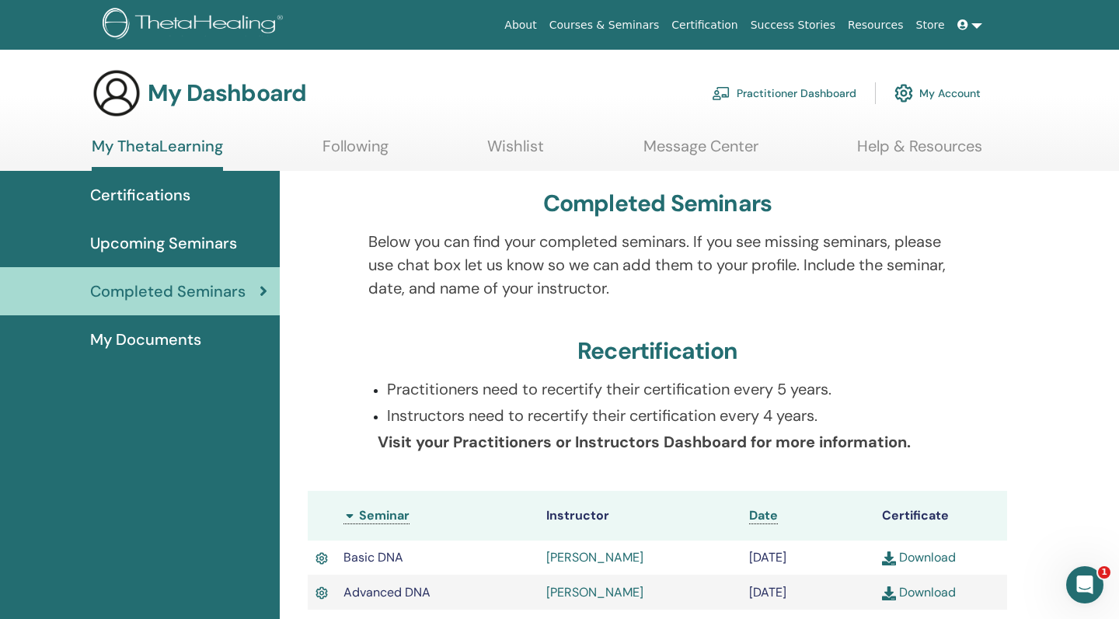
click at [167, 331] on span "My Documents" at bounding box center [145, 339] width 111 height 23
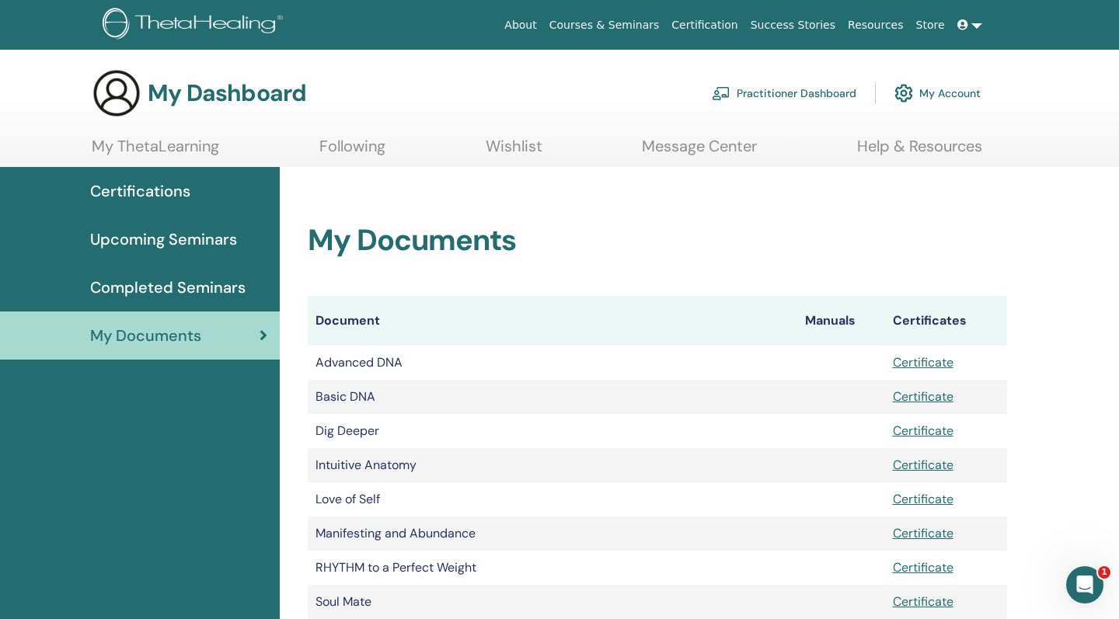
click at [148, 182] on span "Certifications" at bounding box center [140, 191] width 100 height 23
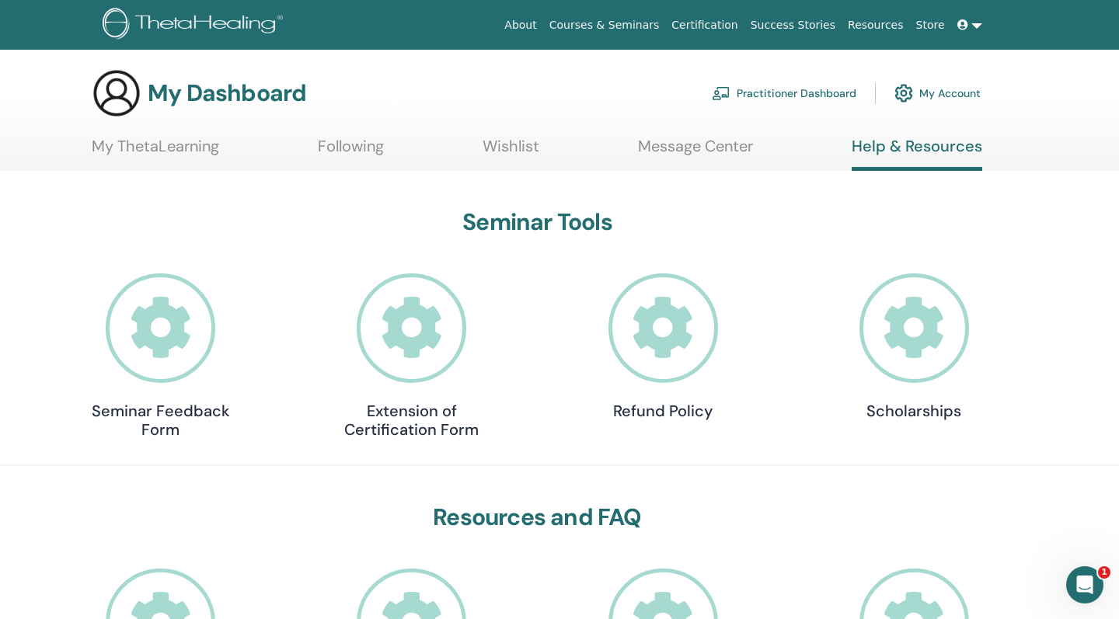
click at [963, 23] on icon at bounding box center [962, 24] width 11 height 11
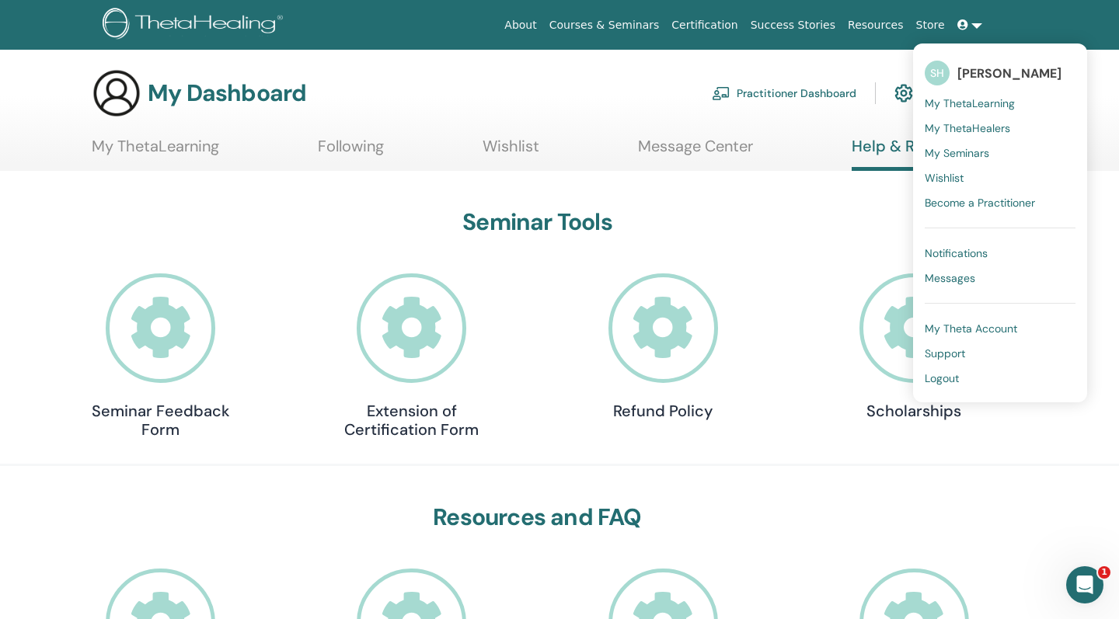
click at [971, 249] on span "Notifications" at bounding box center [956, 253] width 63 height 14
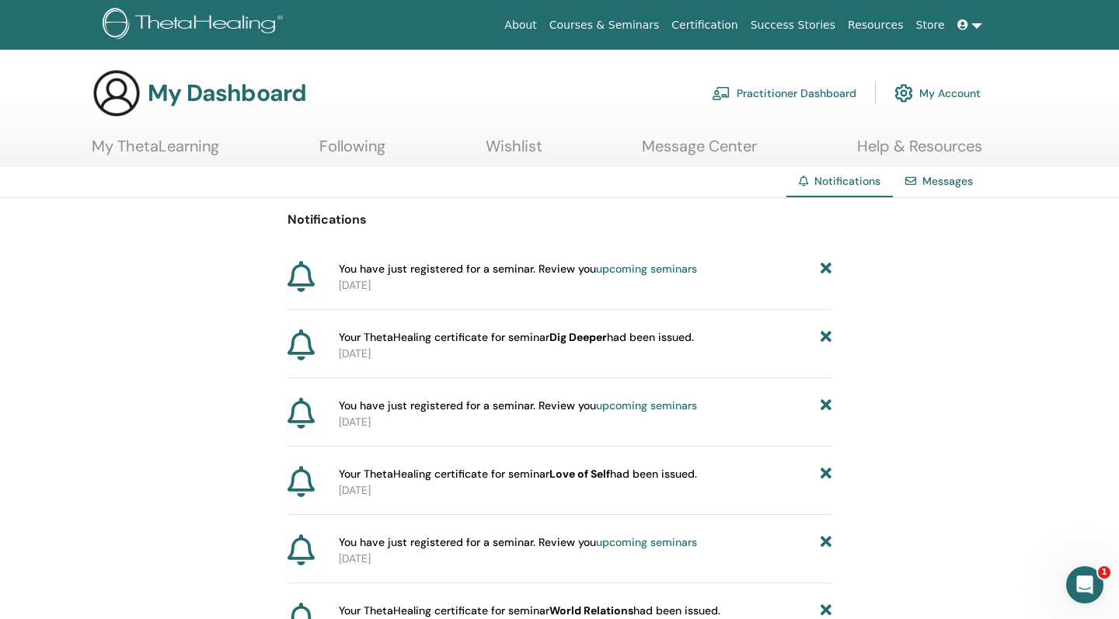
click at [655, 264] on link "upcoming seminars" at bounding box center [646, 269] width 101 height 14
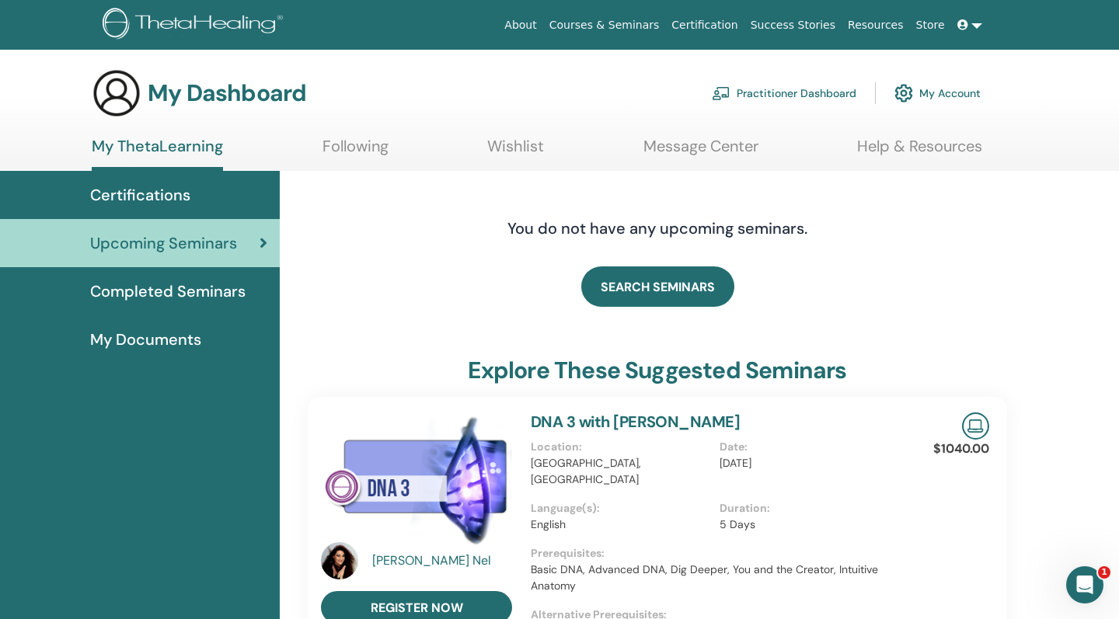
click at [149, 295] on span "Completed Seminars" at bounding box center [167, 291] width 155 height 23
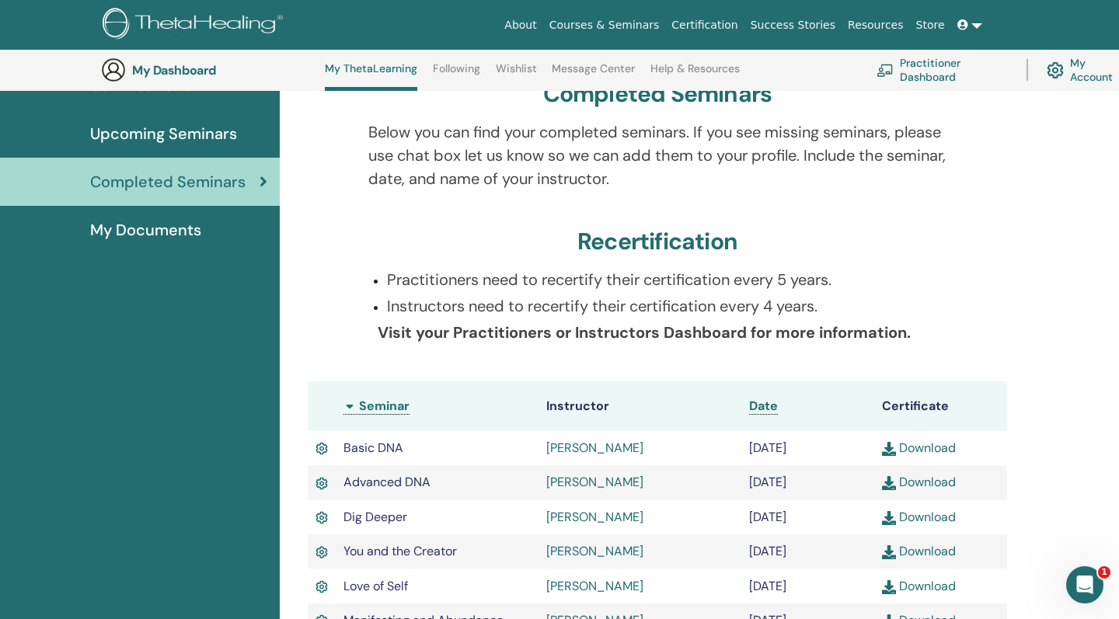
scroll to position [90, 0]
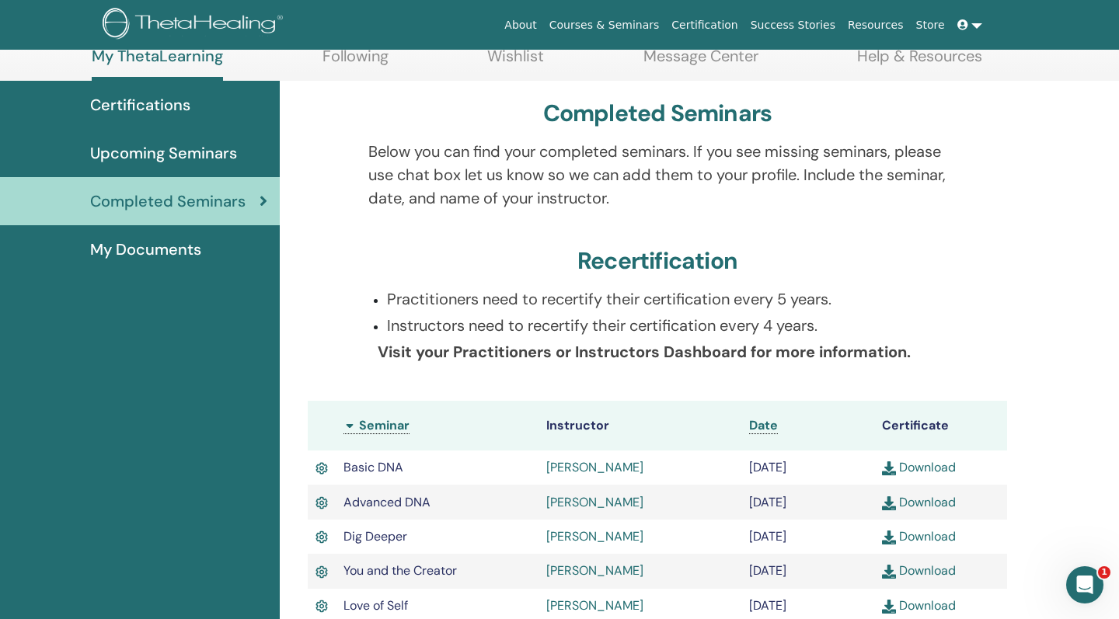
click at [580, 426] on th "Instructor" at bounding box center [640, 426] width 203 height 50
click at [643, 465] on link "Mechthild Wenzelburger" at bounding box center [594, 467] width 97 height 16
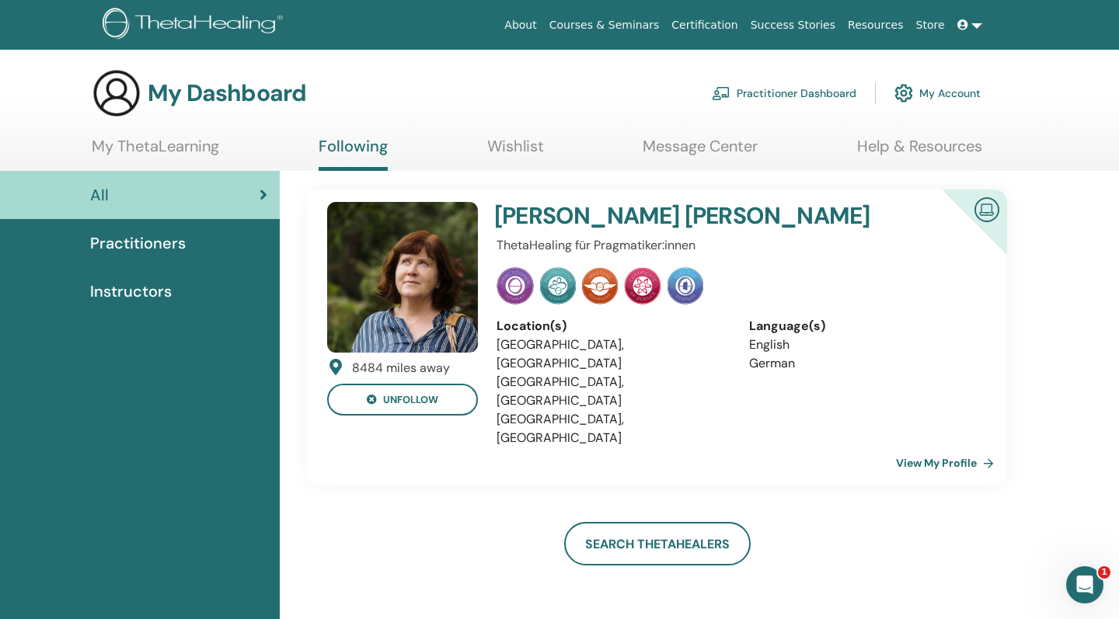
click at [966, 98] on link "My Account" at bounding box center [937, 93] width 86 height 34
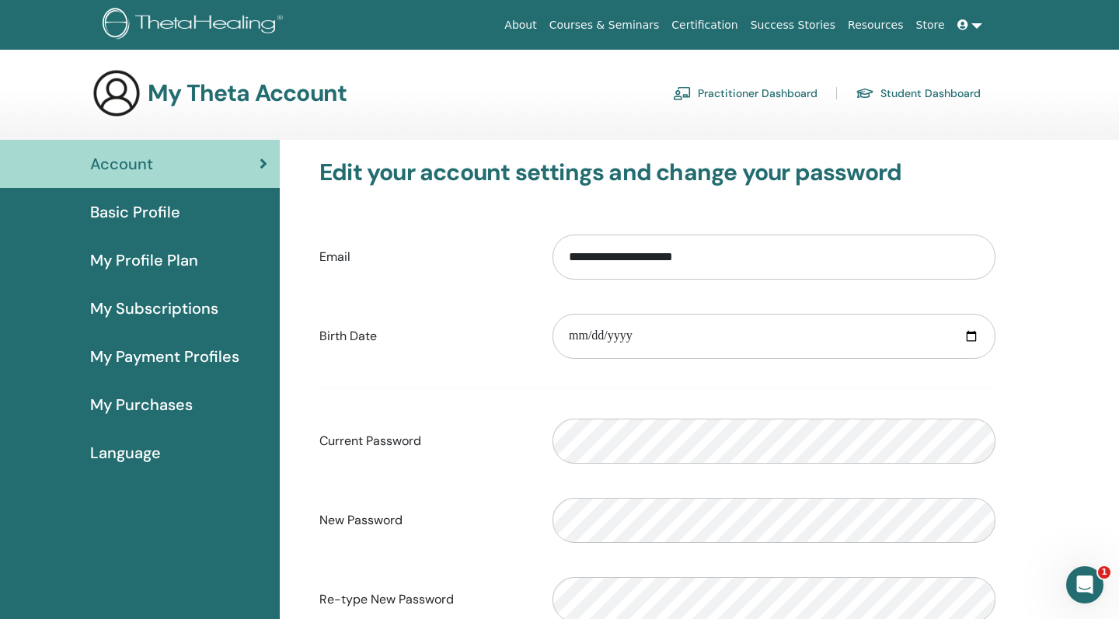
click at [964, 97] on link "Student Dashboard" at bounding box center [918, 93] width 125 height 25
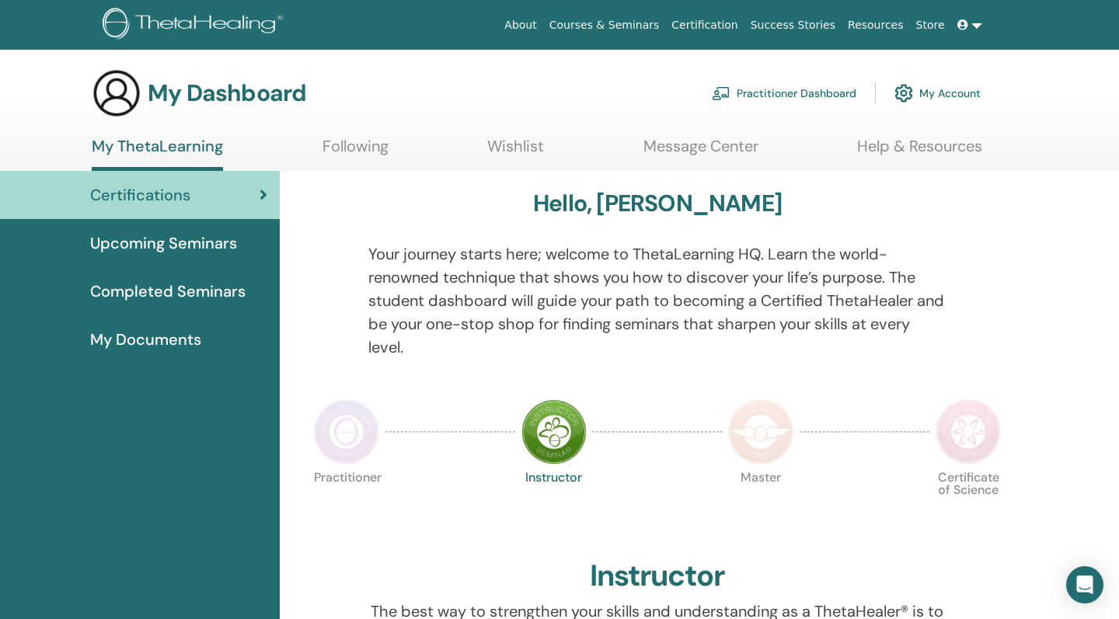
click at [960, 95] on link "My Account" at bounding box center [937, 93] width 86 height 34
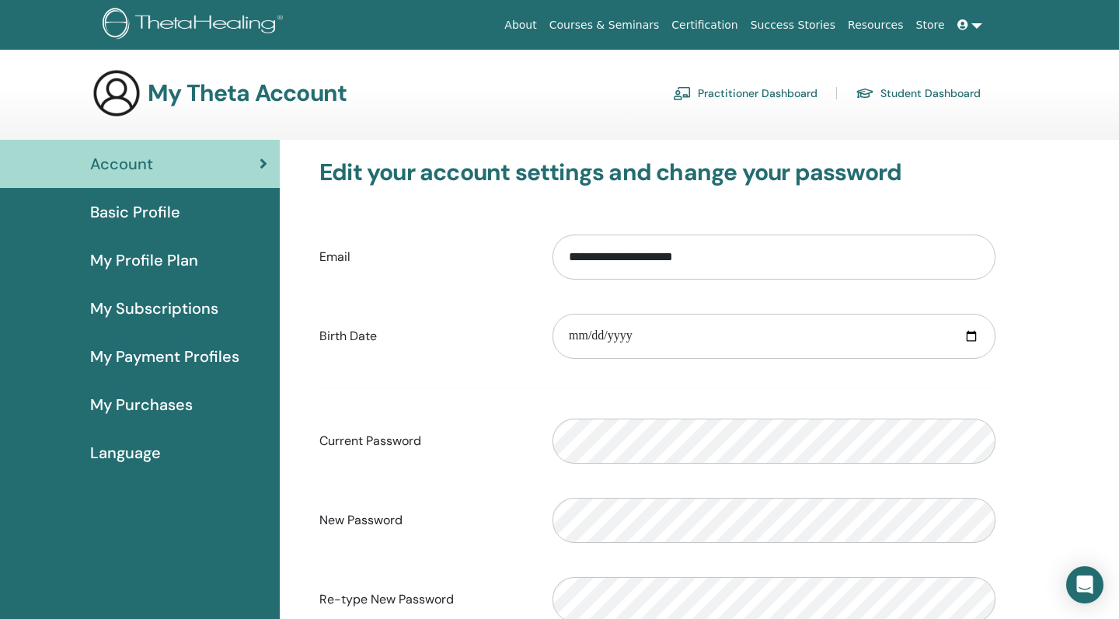
click at [736, 94] on link "Practitioner Dashboard" at bounding box center [745, 93] width 145 height 25
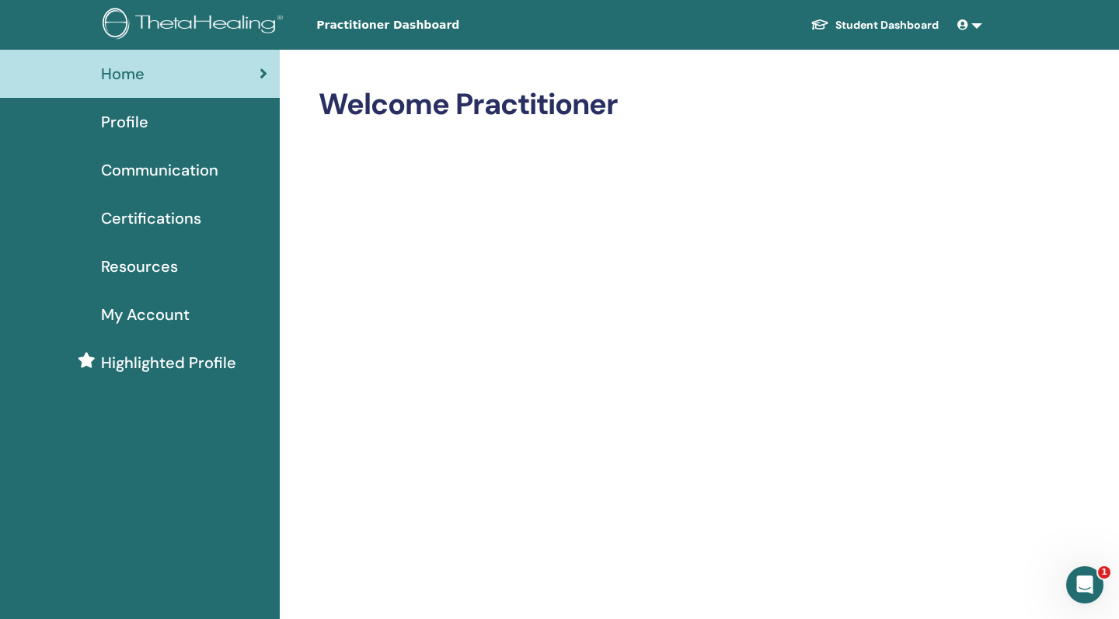
click at [970, 26] on span at bounding box center [964, 25] width 14 height 12
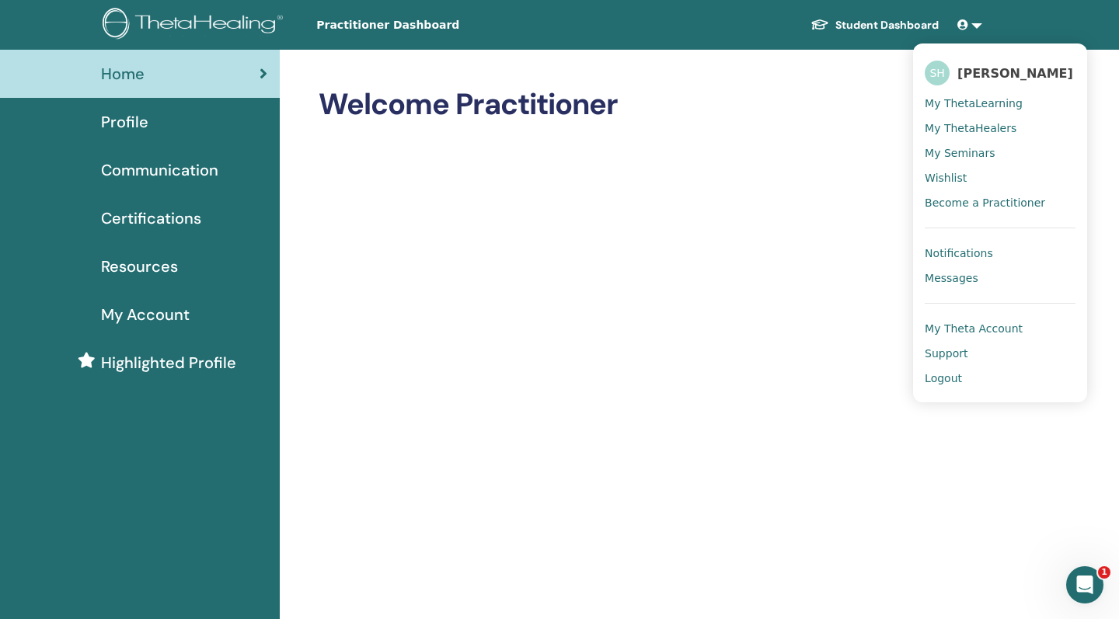
click at [162, 222] on span "Certifications" at bounding box center [151, 218] width 100 height 23
